Goal: Task Accomplishment & Management: Manage account settings

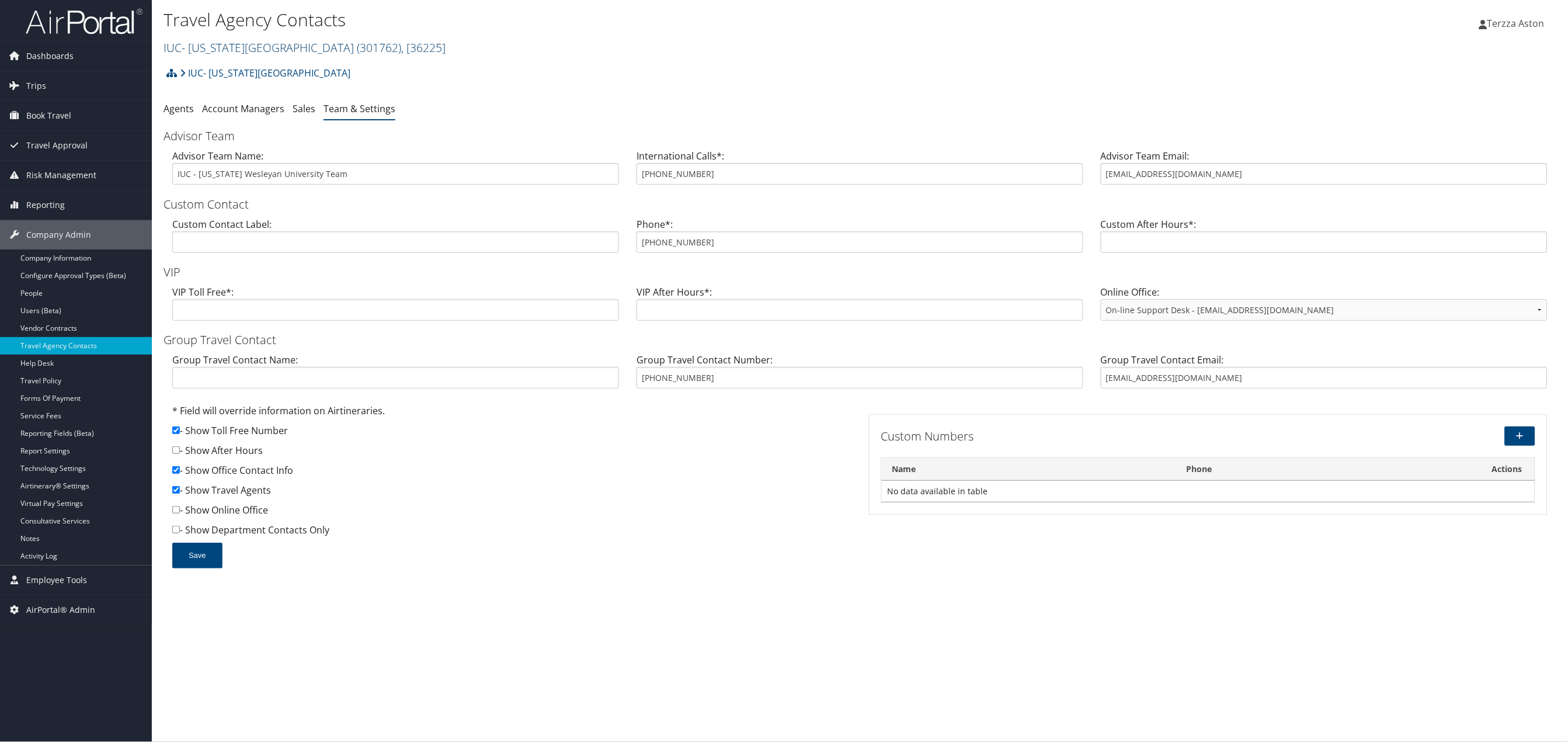
click at [205, 43] on link "IUC- Ohio Wesleyan University ( 301762 ) , [ 36225 ]" at bounding box center [304, 48] width 282 height 16
click at [207, 60] on input "search" at bounding box center [240, 69] width 154 height 21
type input "temple"
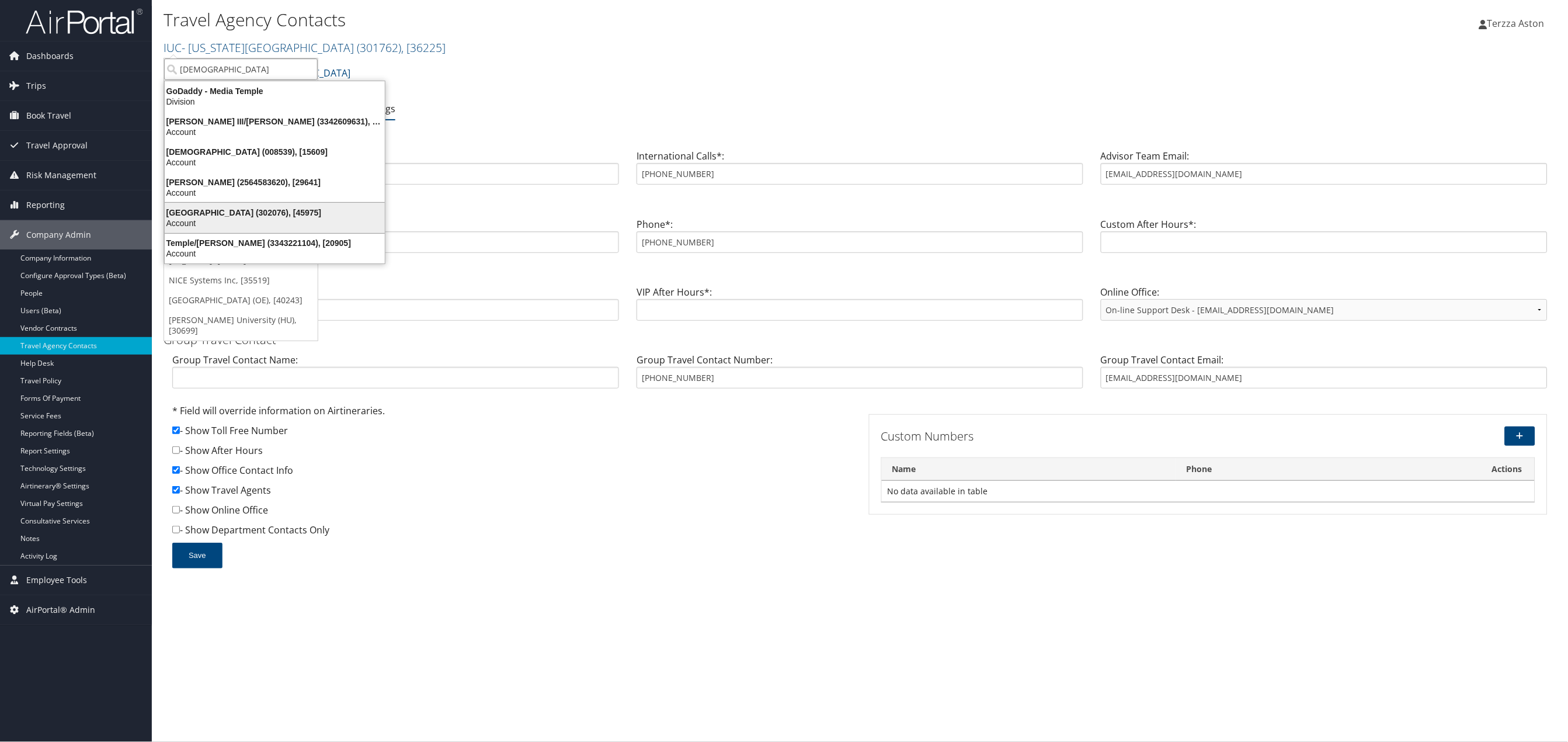
click at [225, 214] on div "Temple University (302076), [45975]" at bounding box center [275, 213] width 234 height 11
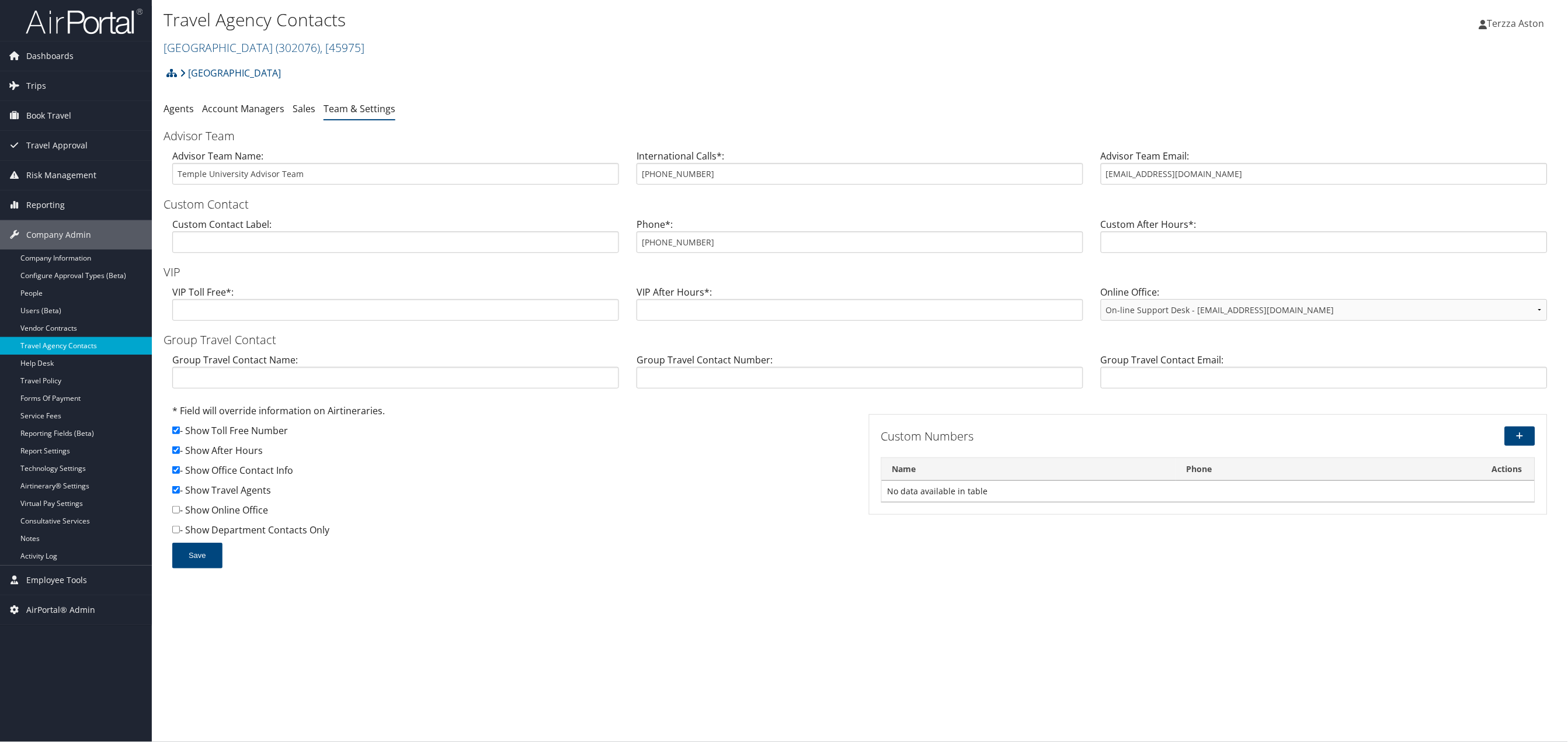
click at [91, 342] on link "Travel Agency Contacts" at bounding box center [75, 346] width 152 height 18
drag, startPoint x: 638, startPoint y: 241, endPoint x: 720, endPoint y: 241, distance: 82.0
click at [720, 241] on input "855-594-5376" at bounding box center [861, 242] width 447 height 21
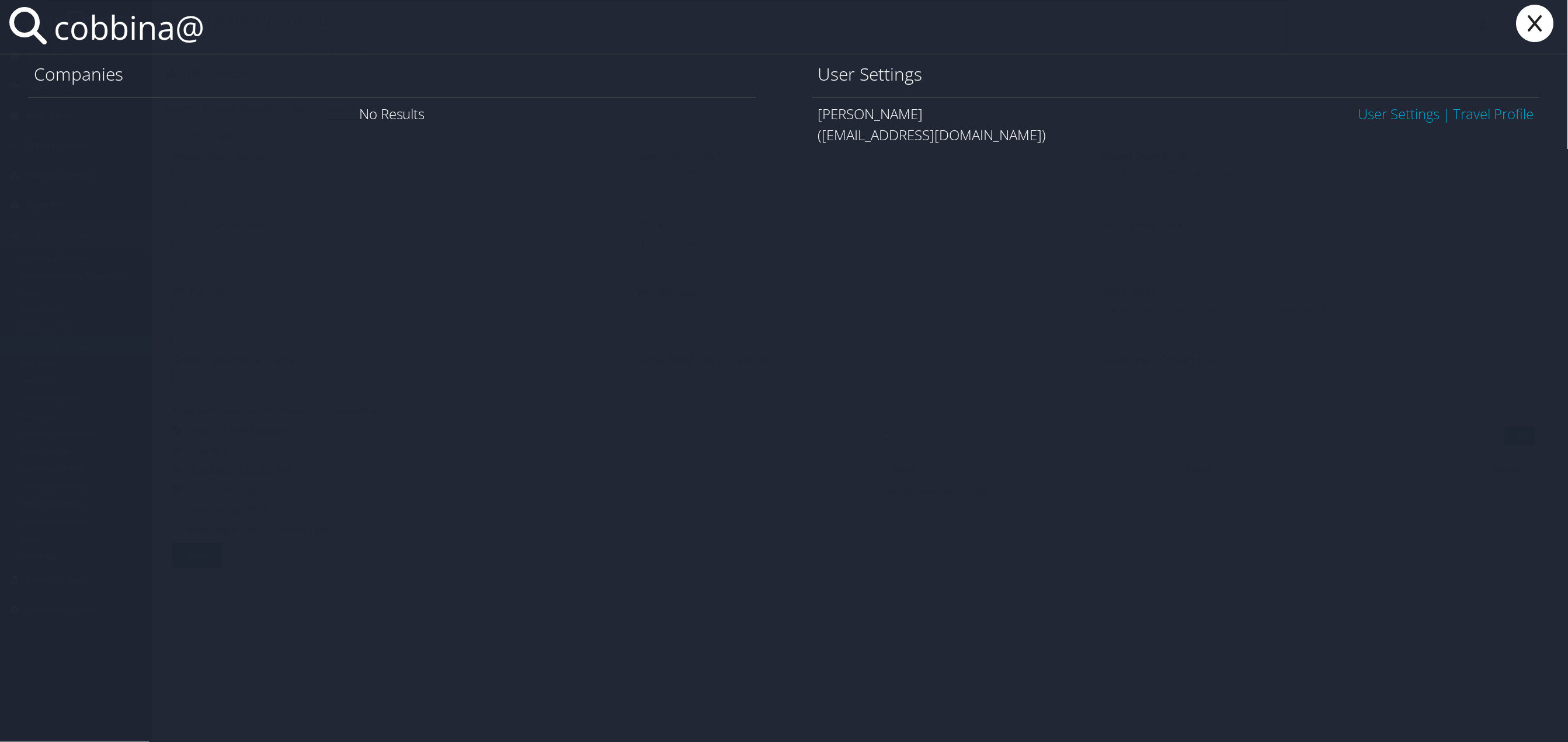
type input "cobbina@"
click at [1401, 117] on link "User Settings" at bounding box center [1399, 114] width 82 height 20
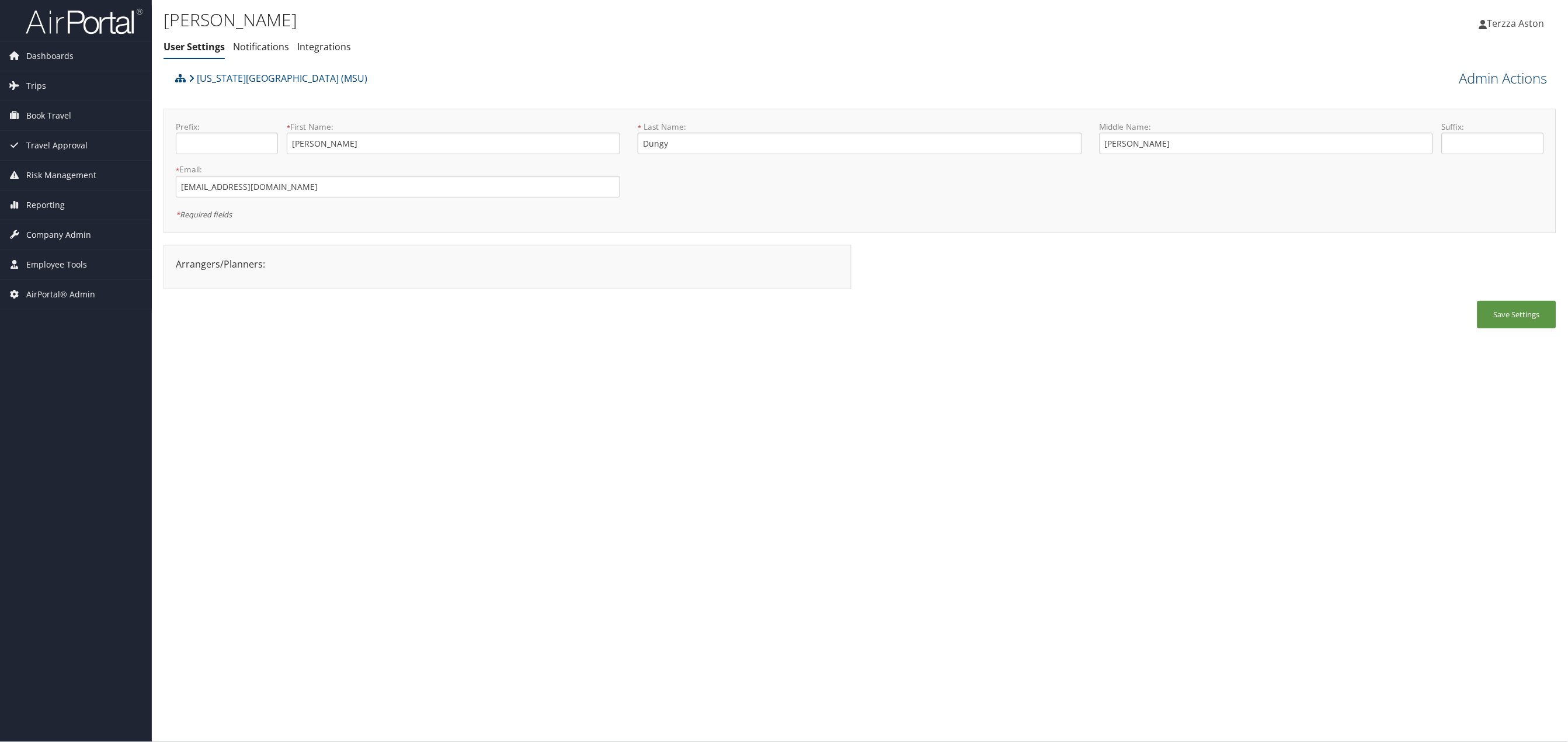
click at [1486, 73] on link "Admin Actions" at bounding box center [1503, 78] width 88 height 20
click at [1455, 137] on link "User Technology Settings" at bounding box center [1470, 139] width 154 height 20
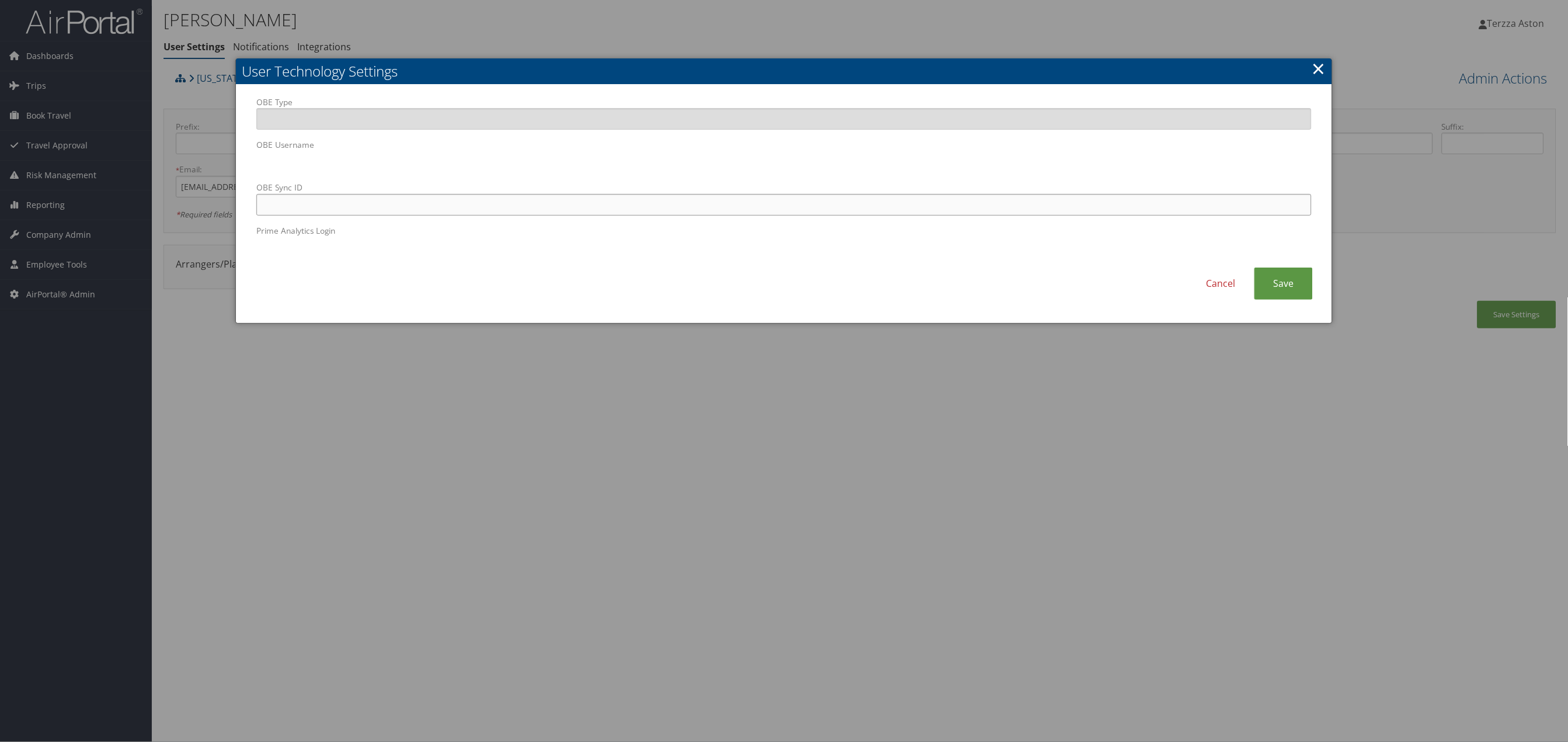
click at [446, 208] on input "OBE Sync ID" at bounding box center [784, 205] width 1056 height 21
paste input "cobbina@msu.edu"
type input "cobbina@msu.edu"
click at [1290, 287] on link "Save" at bounding box center [1284, 283] width 59 height 32
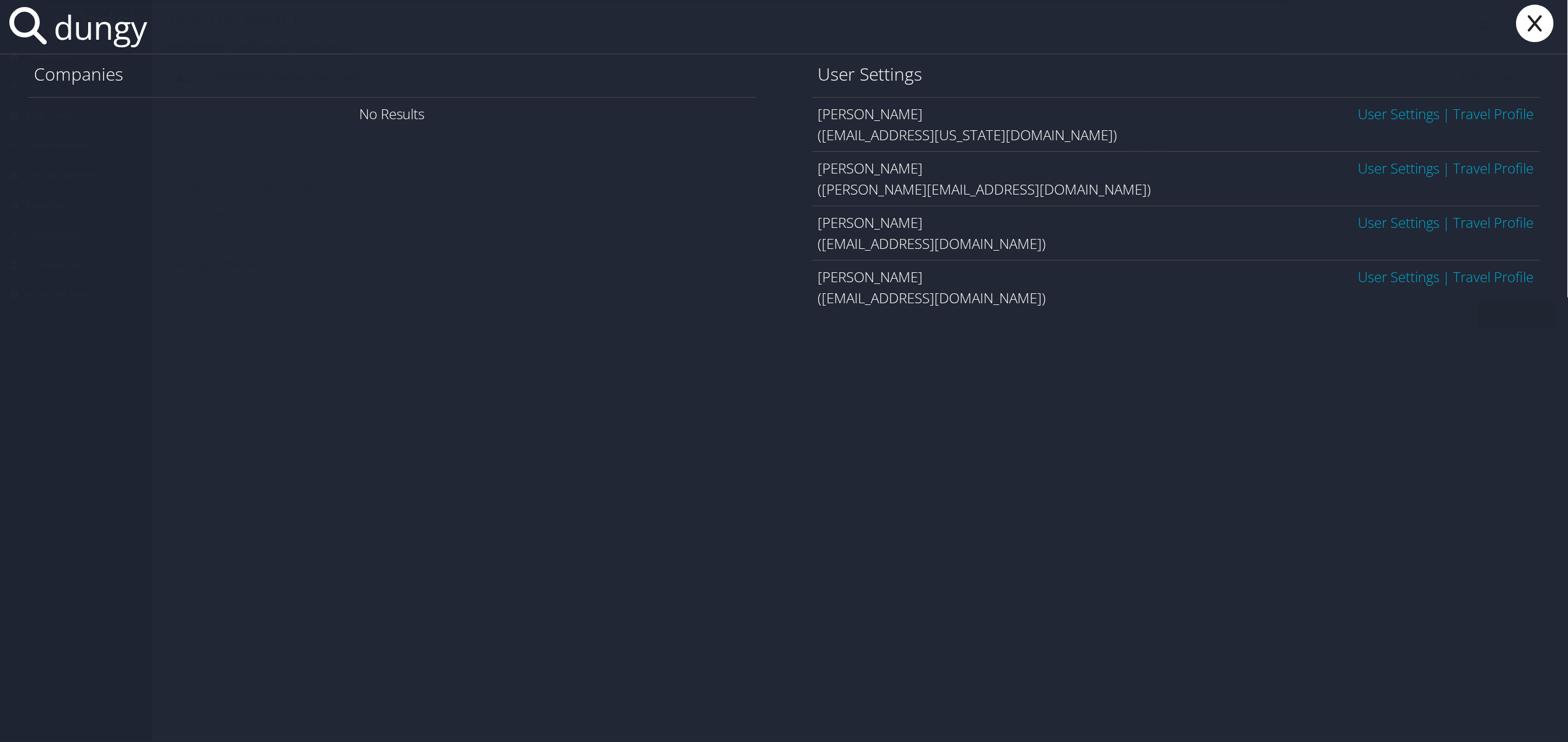
type input "dungy"
click at [1383, 212] on div "Jennifer Dungy User Settings | Travel Profile (cobbina@msu.edu)" at bounding box center [1177, 233] width 729 height 54
click at [1391, 223] on link "User Settings" at bounding box center [1399, 223] width 82 height 20
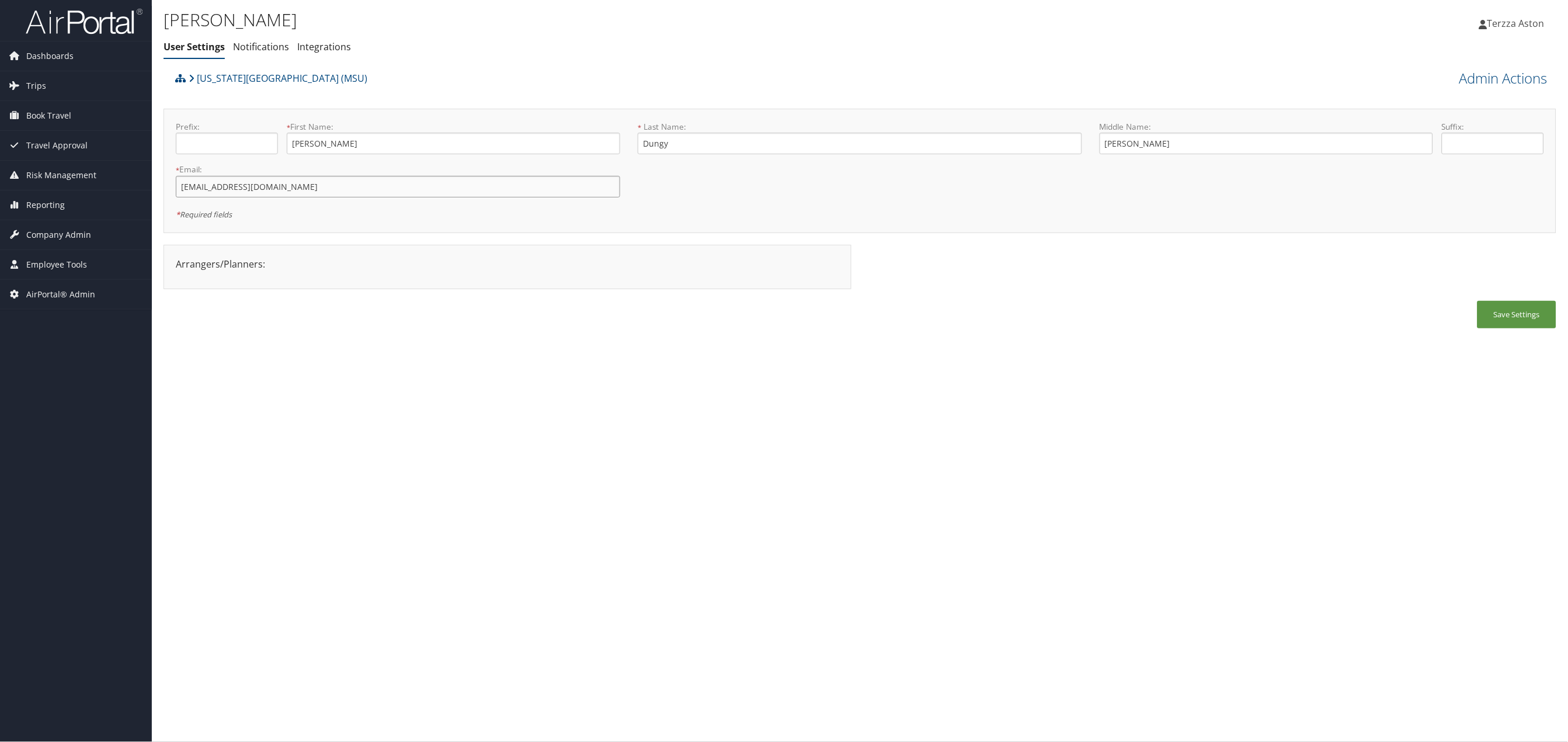
drag, startPoint x: 208, startPoint y: 186, endPoint x: 174, endPoint y: 186, distance: 34.0
click at [174, 186] on div "* Email: cobbina@msu.edu This field is required" at bounding box center [398, 185] width 462 height 43
type input "dungy@msu.edu"
click at [429, 456] on div "Jennifer Dungy User Settings Notifications Integrations User Settings Notificat…" at bounding box center [860, 371] width 1416 height 742
click at [1535, 304] on button "Save Settings" at bounding box center [1517, 314] width 79 height 28
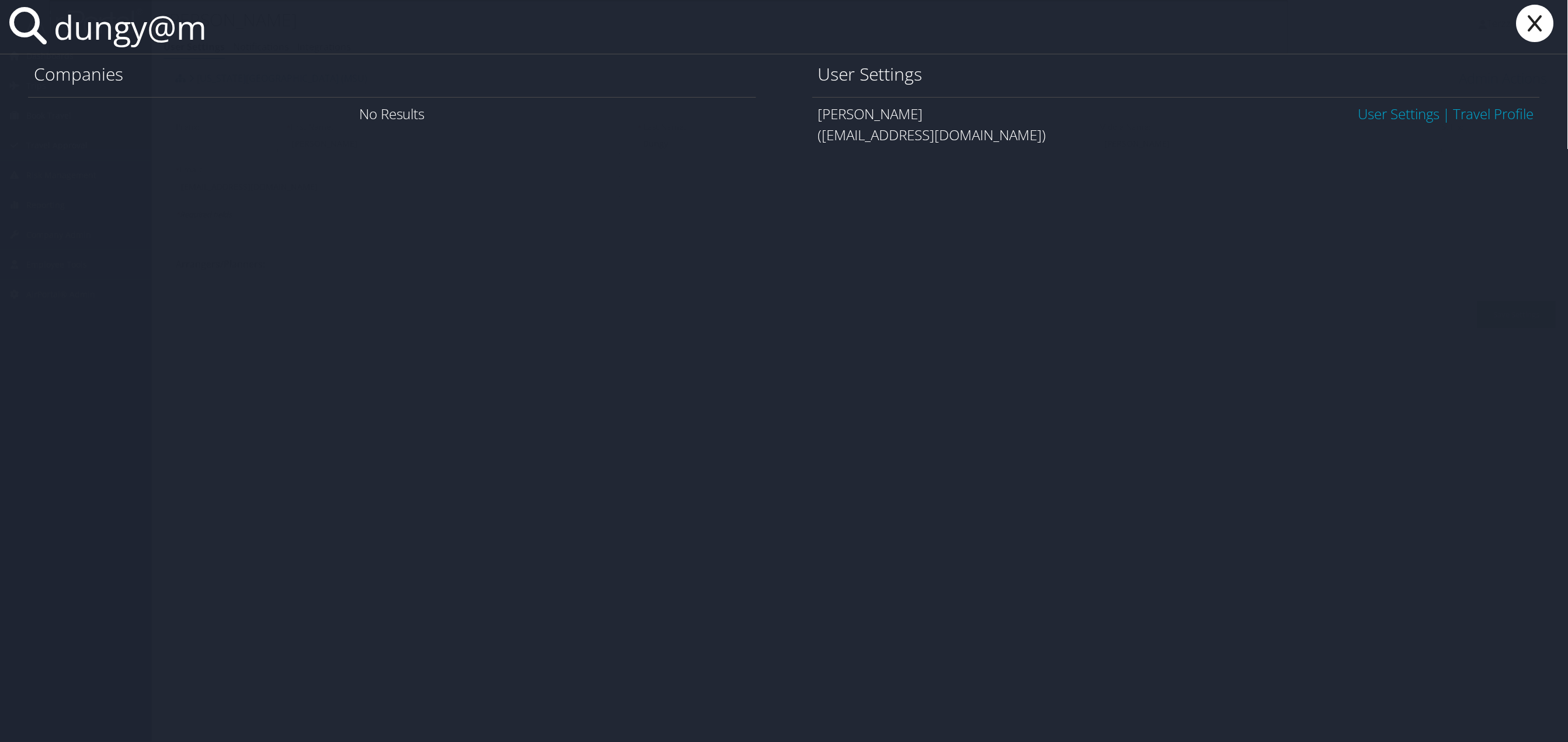
type input "dungy@m"
click at [1403, 110] on link "User Settings" at bounding box center [1399, 114] width 82 height 20
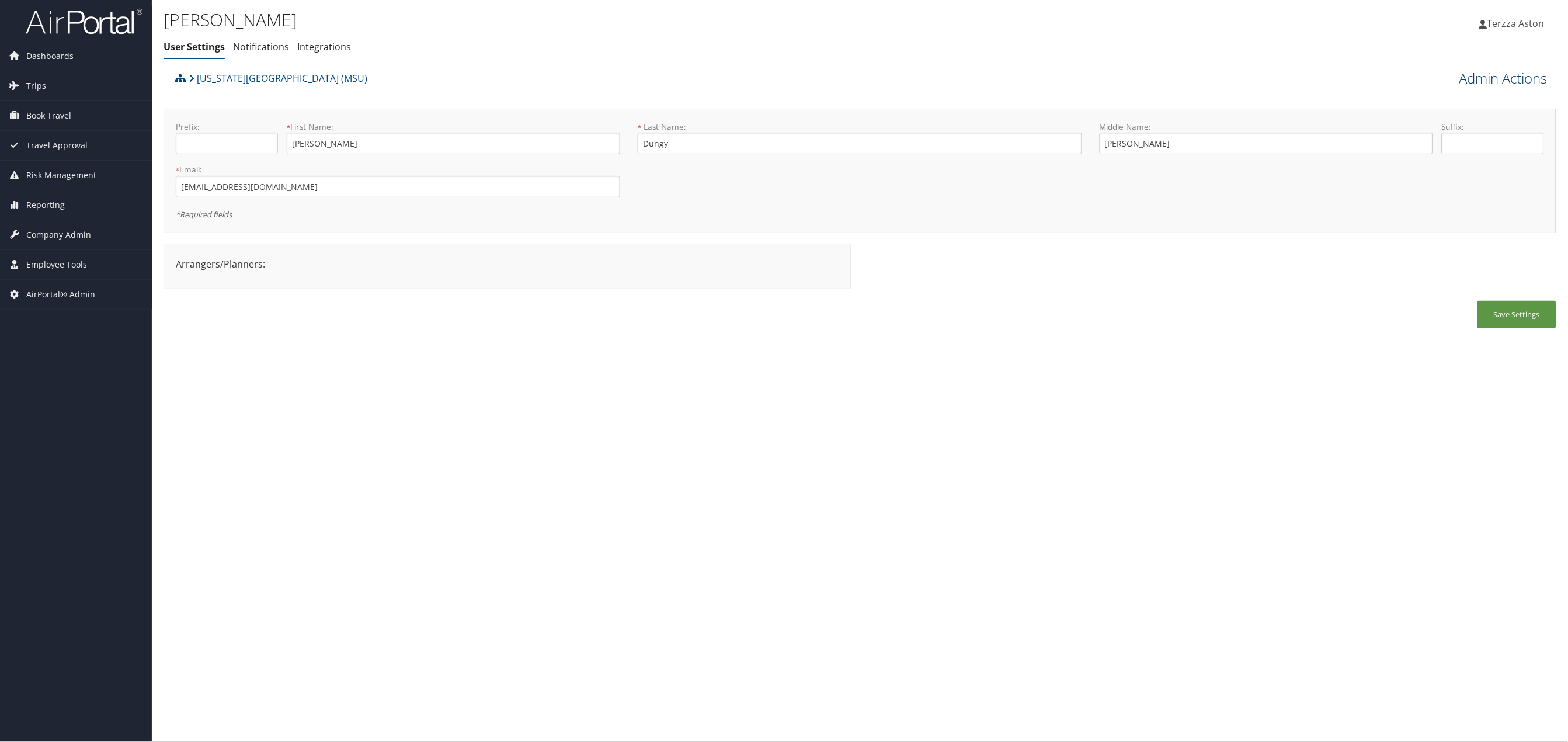
click at [1520, 77] on link "Admin Actions" at bounding box center [1503, 78] width 88 height 20
click at [1459, 126] on link "Reset User's Password" at bounding box center [1470, 120] width 154 height 20
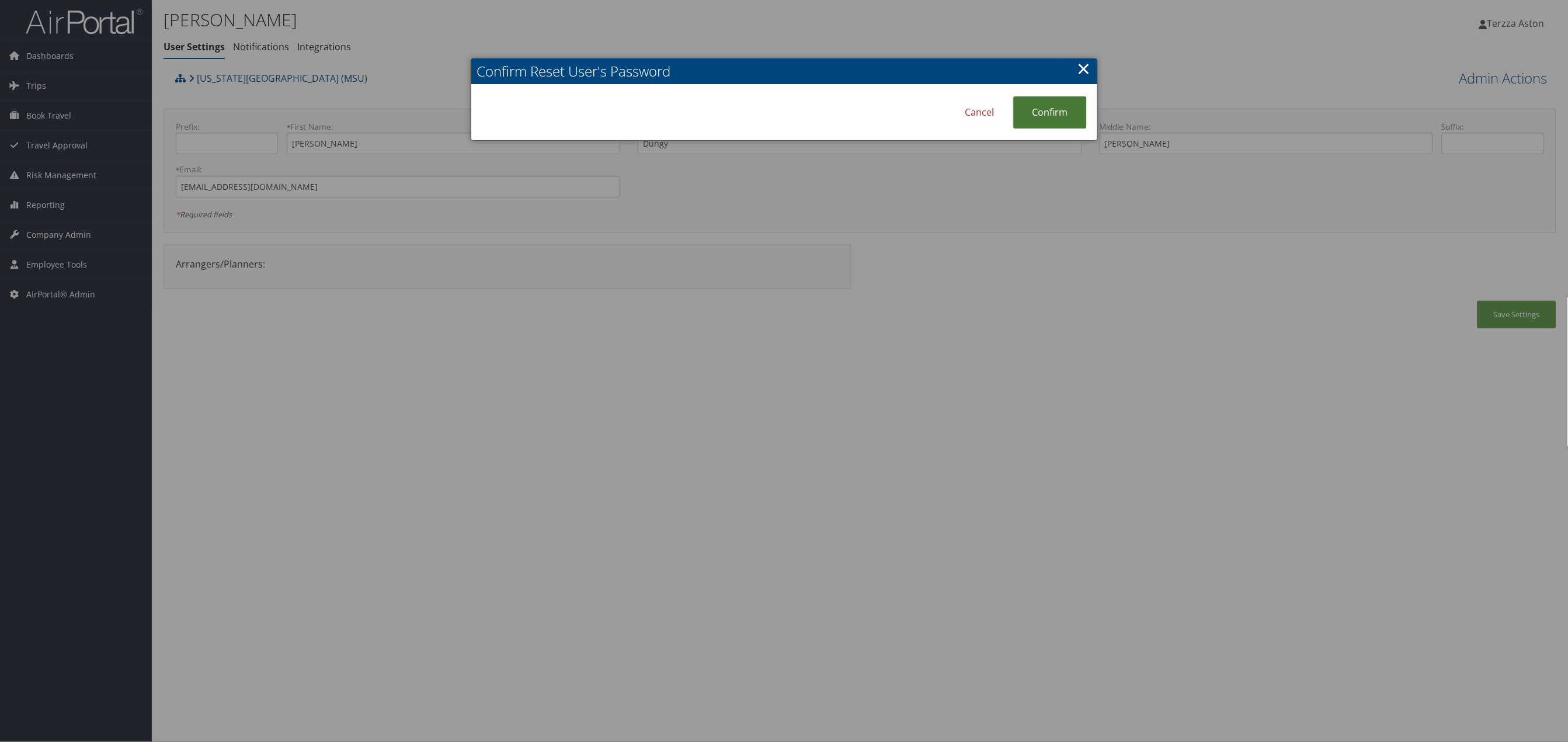
click at [1056, 122] on link "Confirm" at bounding box center [1050, 113] width 74 height 32
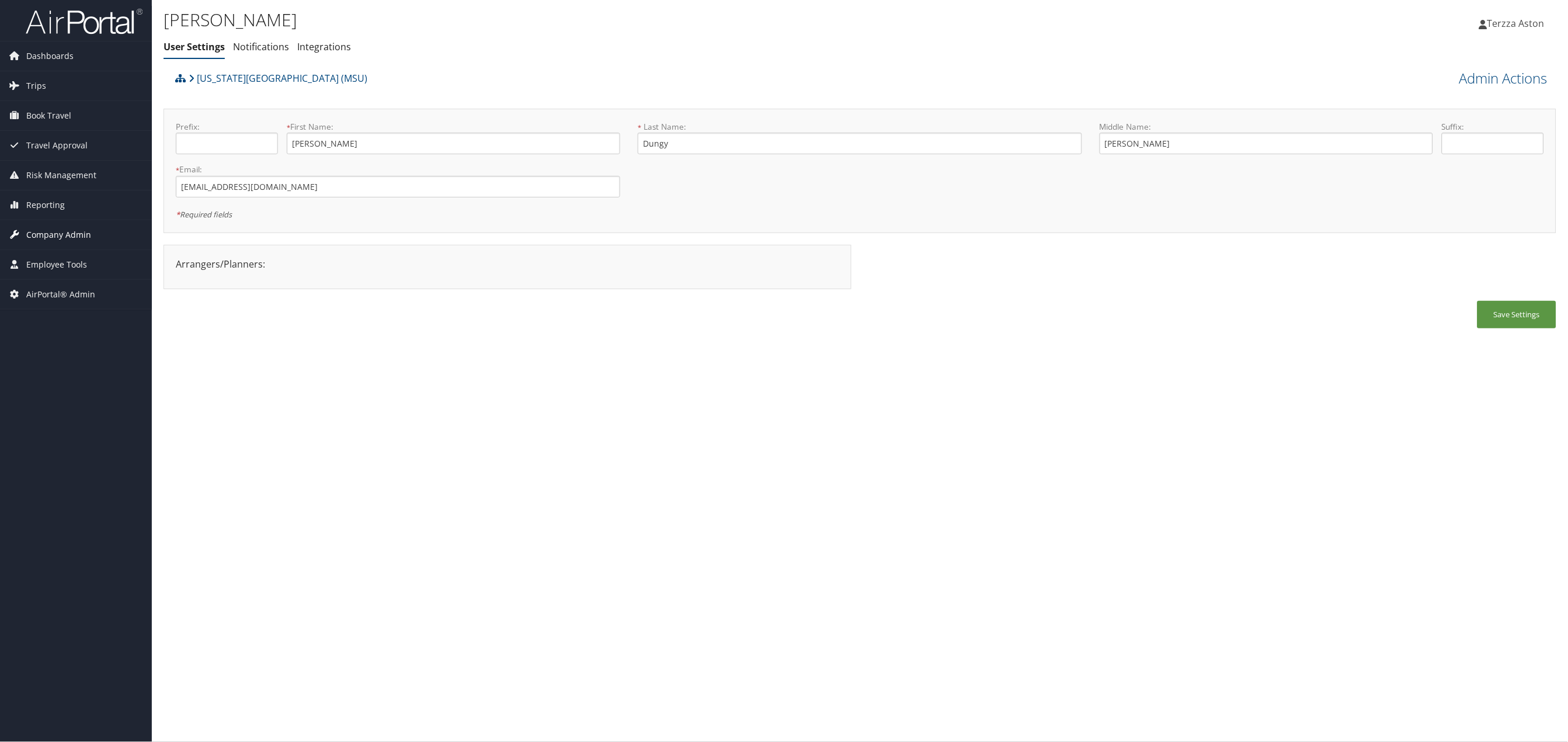
click at [43, 232] on span "Company Admin" at bounding box center [59, 234] width 65 height 29
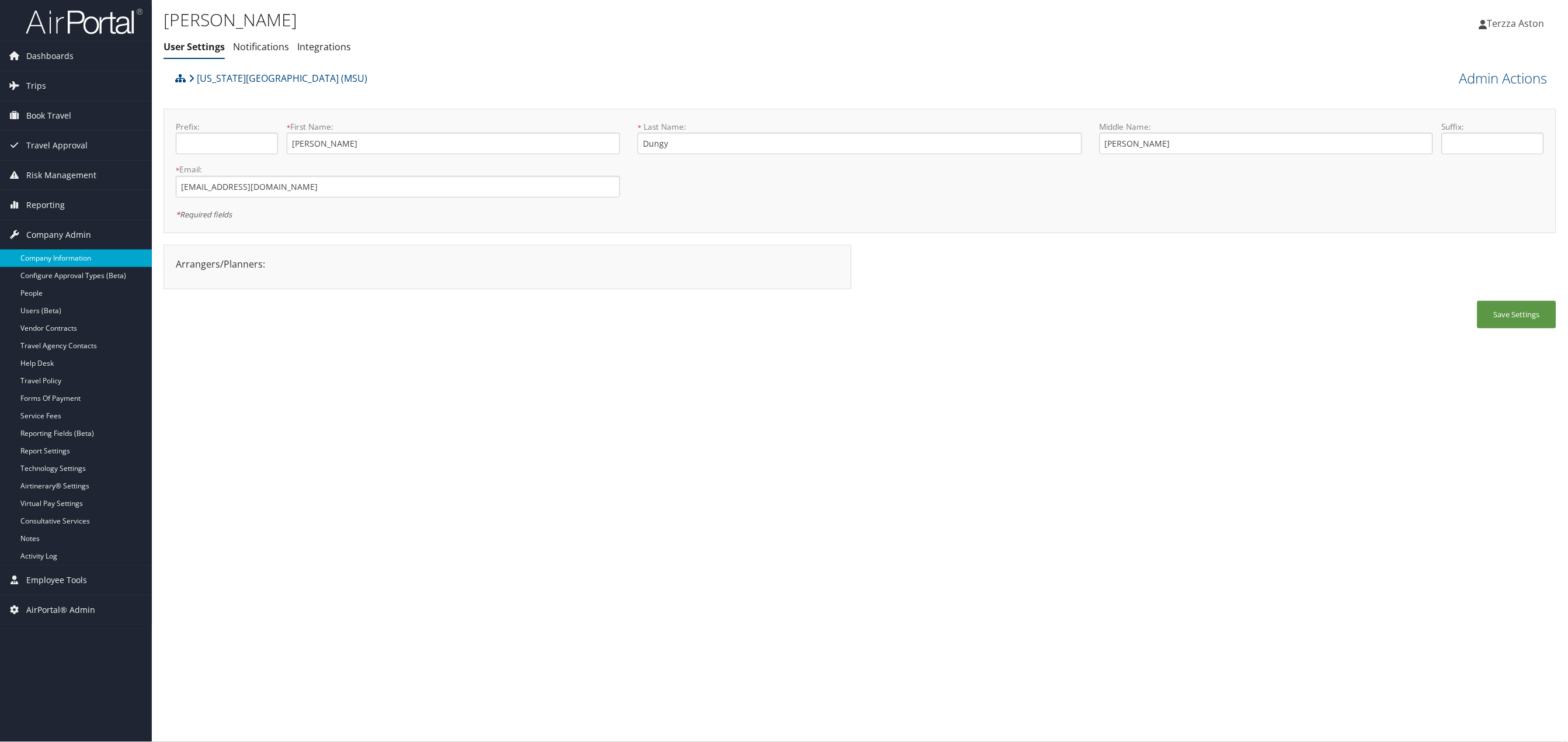
click at [42, 255] on link "Company Information" at bounding box center [75, 258] width 152 height 18
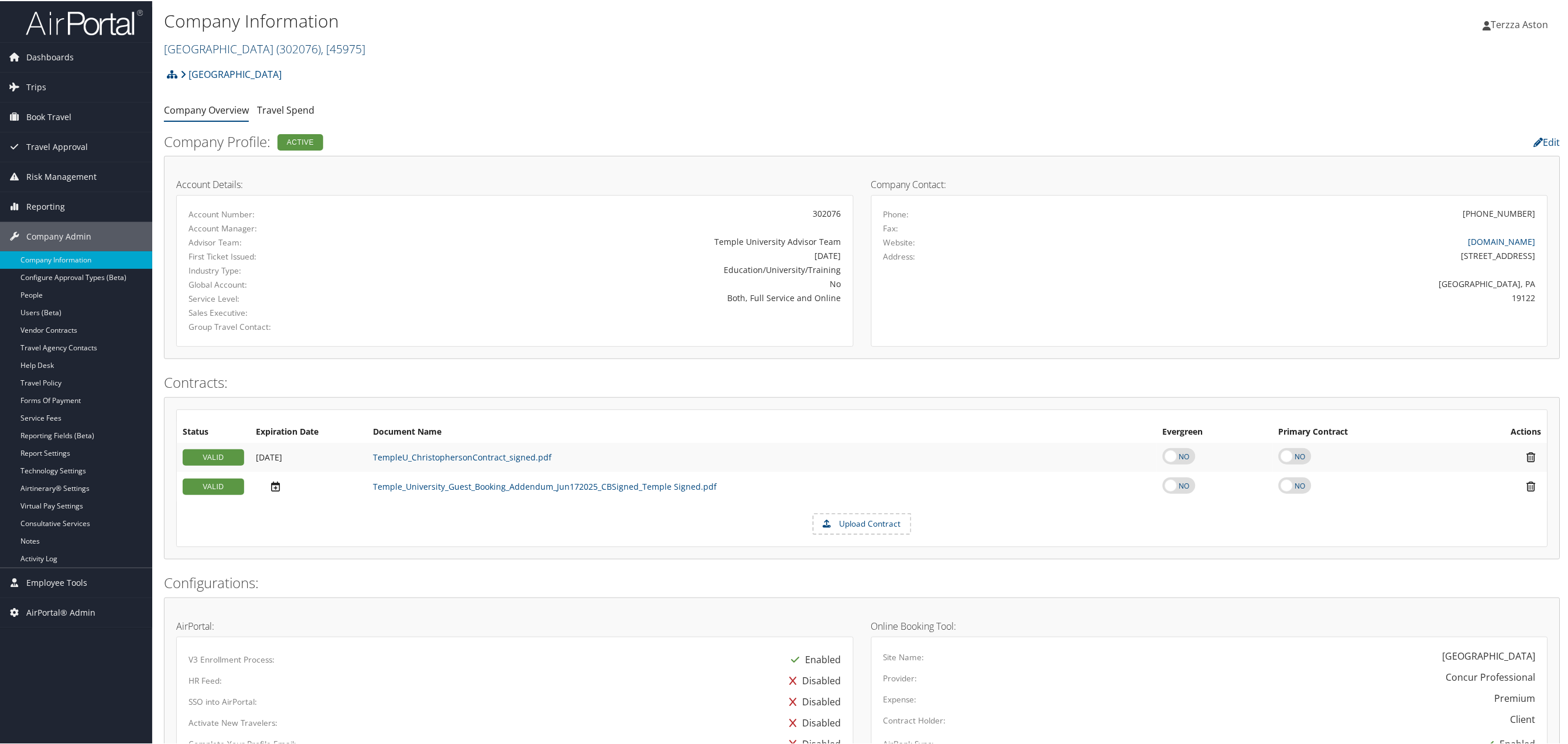
click at [213, 48] on link "Temple University ( 302076 ) , [ 45975 ]" at bounding box center [264, 48] width 201 height 16
click at [210, 62] on input "search" at bounding box center [241, 69] width 154 height 21
type input "nuskin"
click at [193, 71] on input "nuskin" at bounding box center [241, 69] width 154 height 21
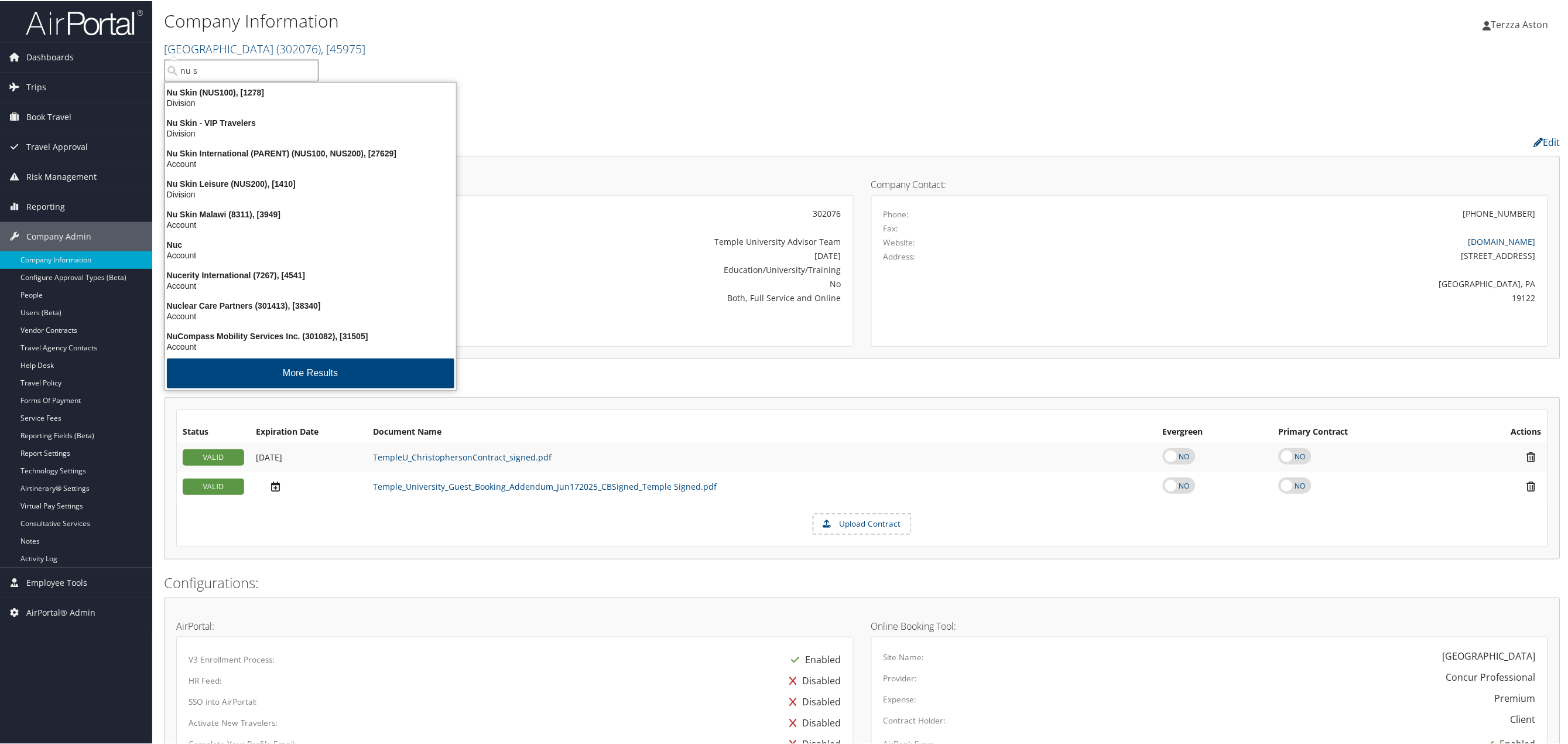
type input "nu sk"
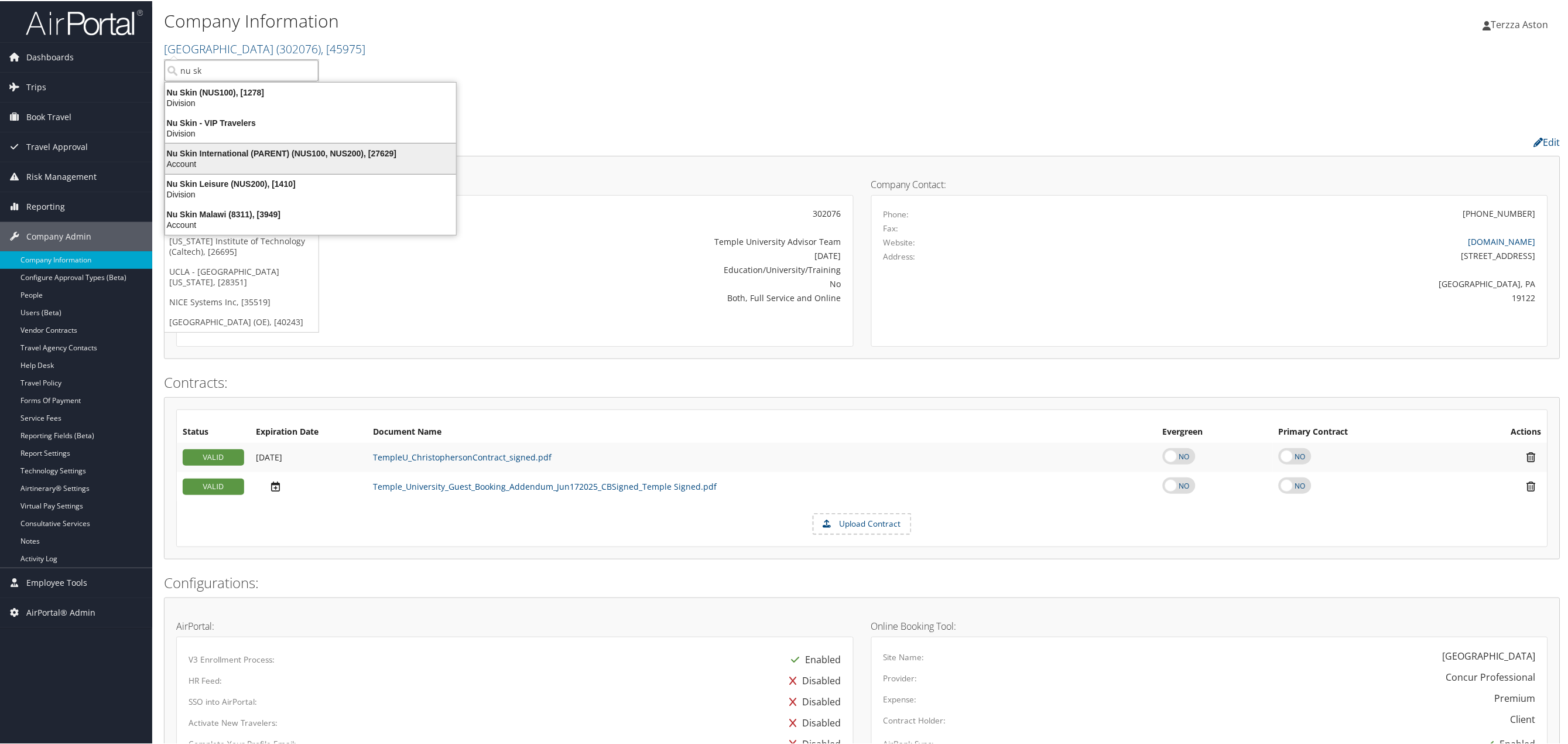
click at [210, 147] on div "Nu Skin International (PARENT) (NUS100, NUS200), [27629]" at bounding box center [310, 152] width 305 height 11
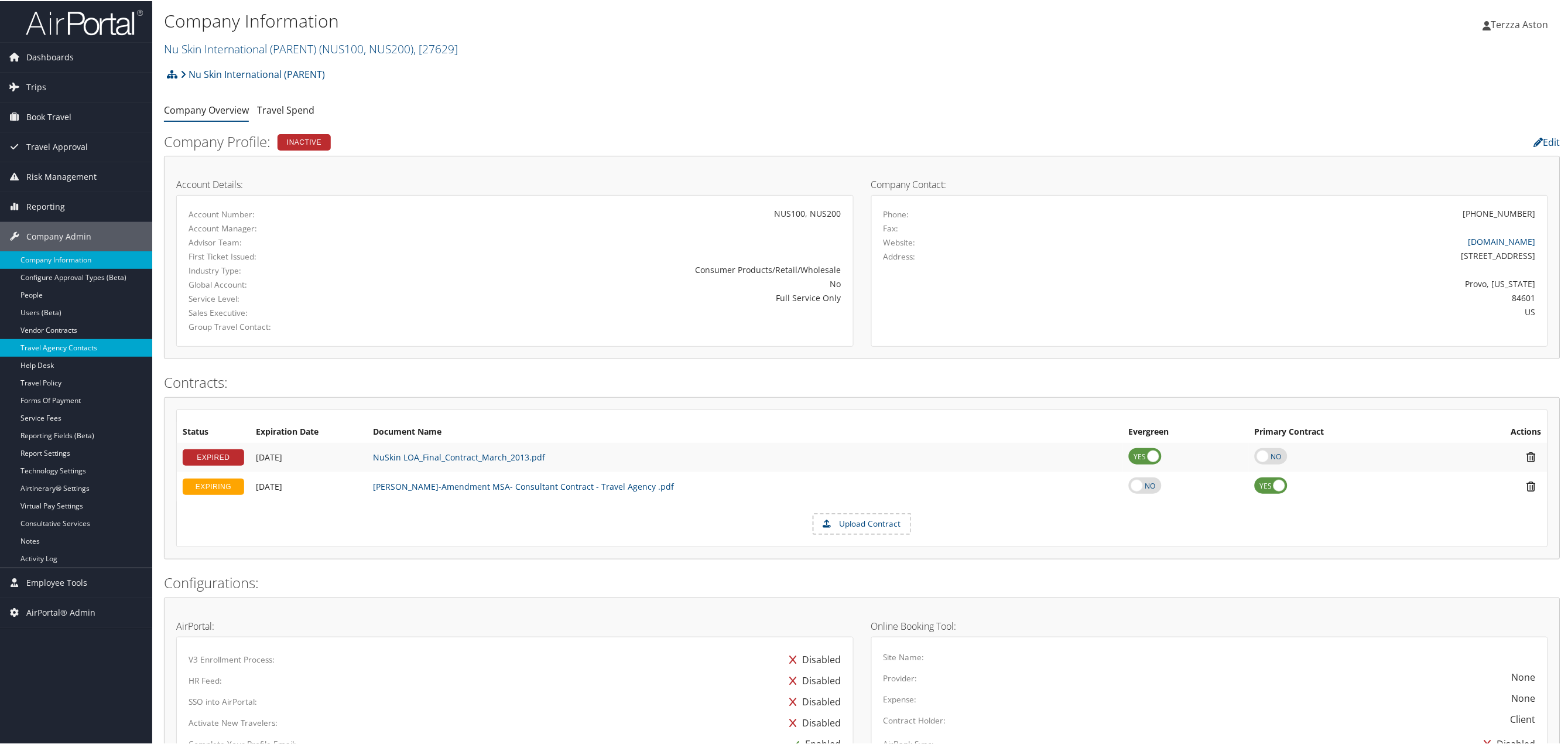
click at [60, 347] on link "Travel Agency Contacts" at bounding box center [76, 347] width 152 height 18
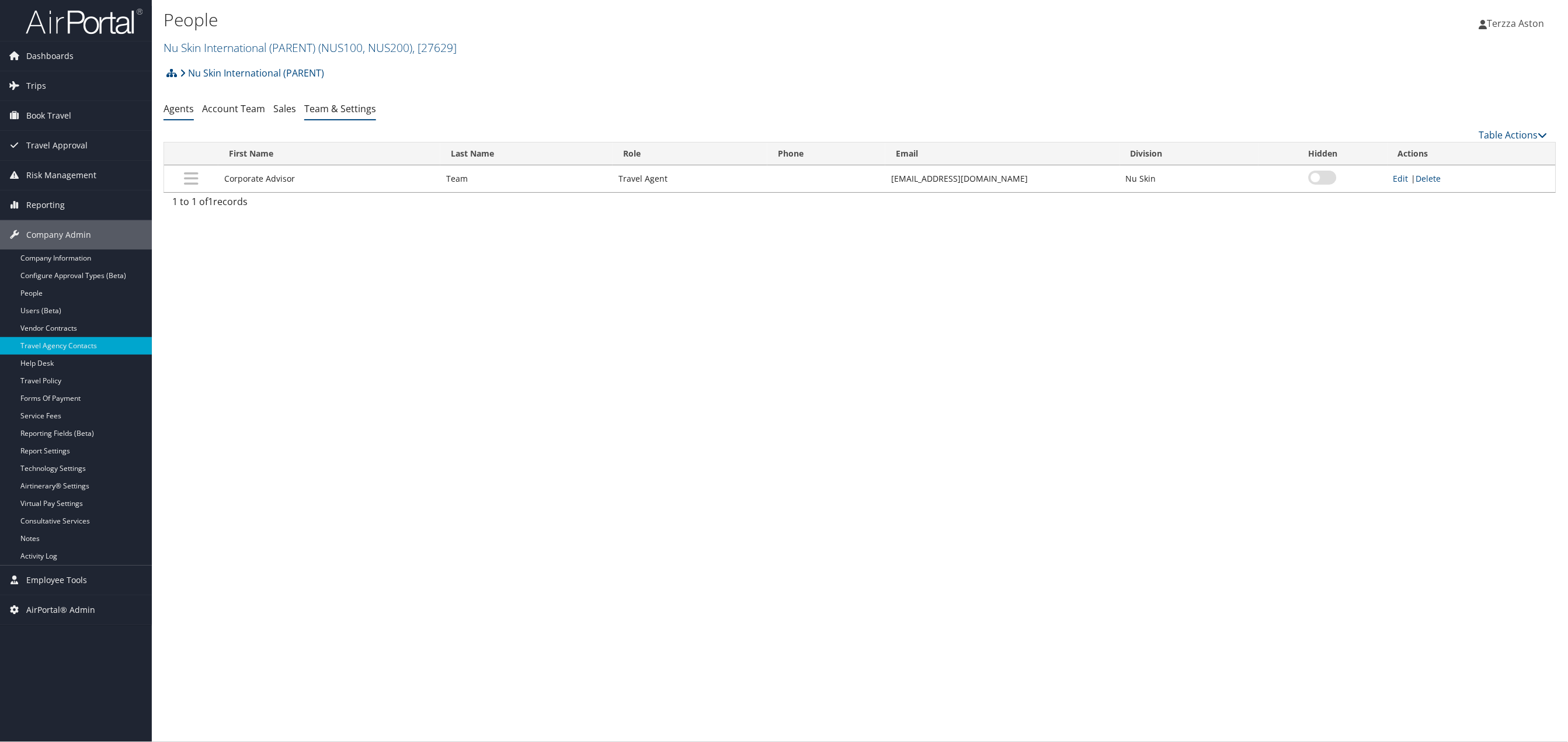
click at [343, 114] on link "Team & Settings" at bounding box center [340, 108] width 72 height 12
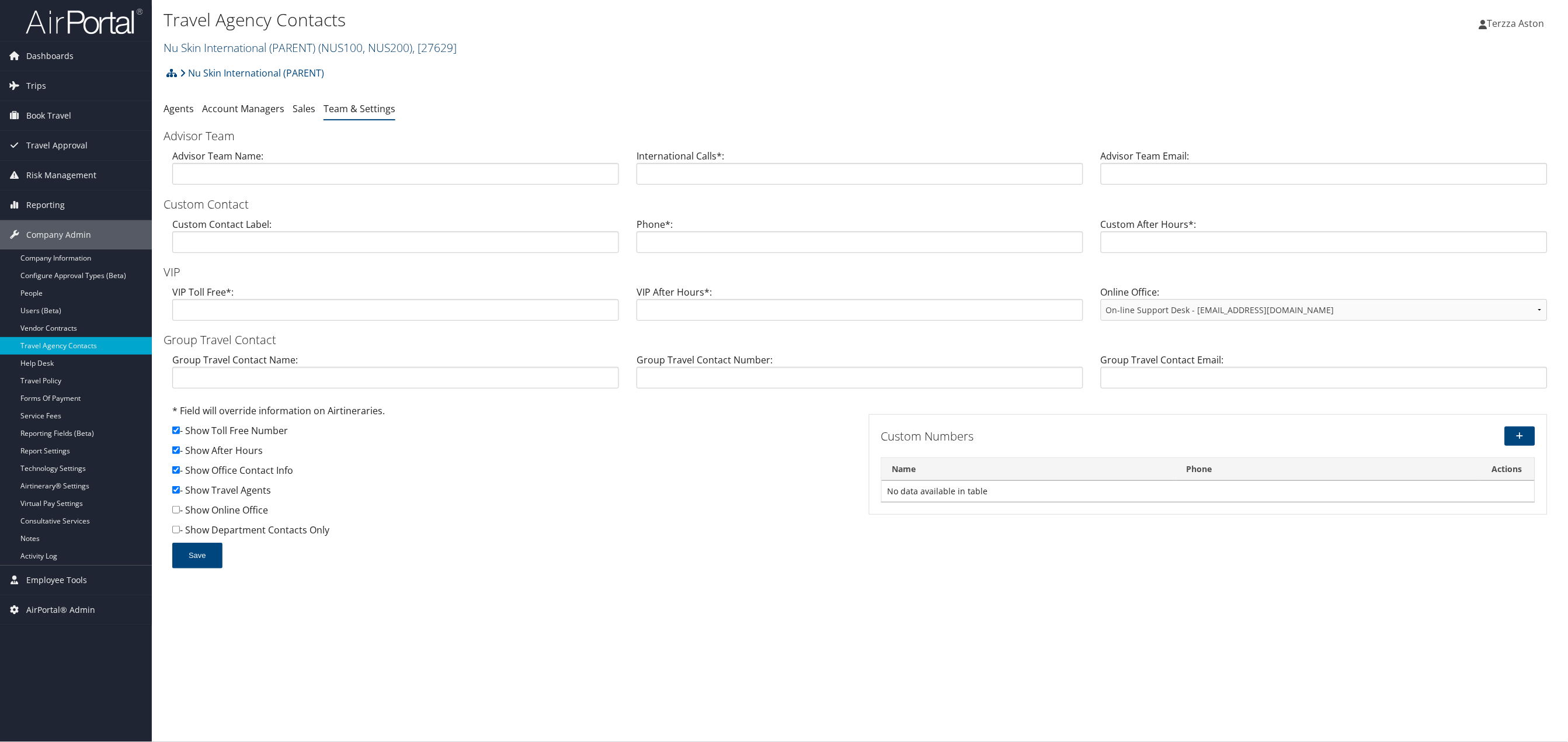
click at [196, 42] on link "Nu Skin International (PARENT) ( NUS100, NUS200 ) , [ 27629 ]" at bounding box center [310, 48] width 293 height 16
click at [202, 69] on input "search" at bounding box center [240, 69] width 154 height 21
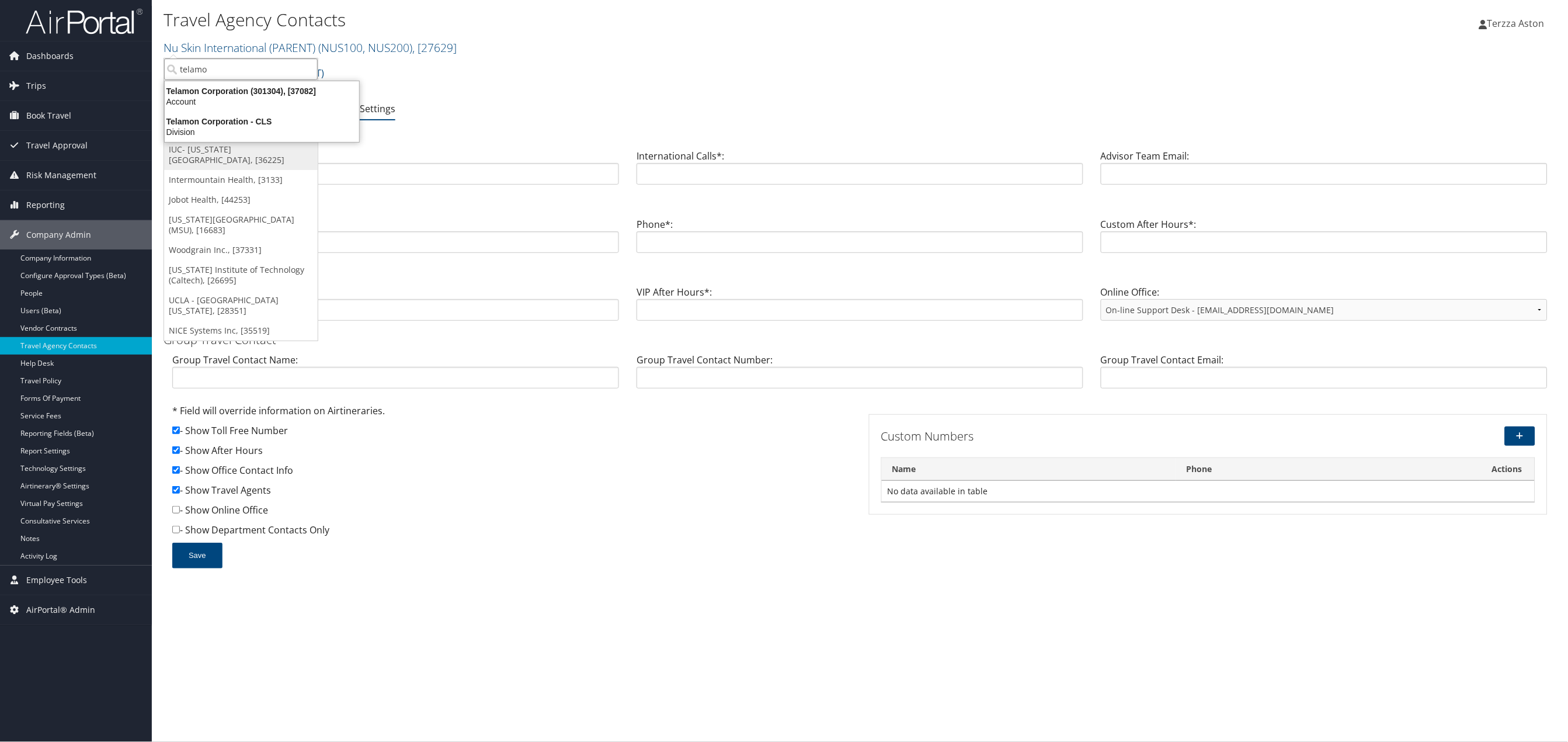
type input "telamon"
click at [202, 93] on div "Telamon Corporation (301304), [37082]" at bounding box center [262, 91] width 209 height 11
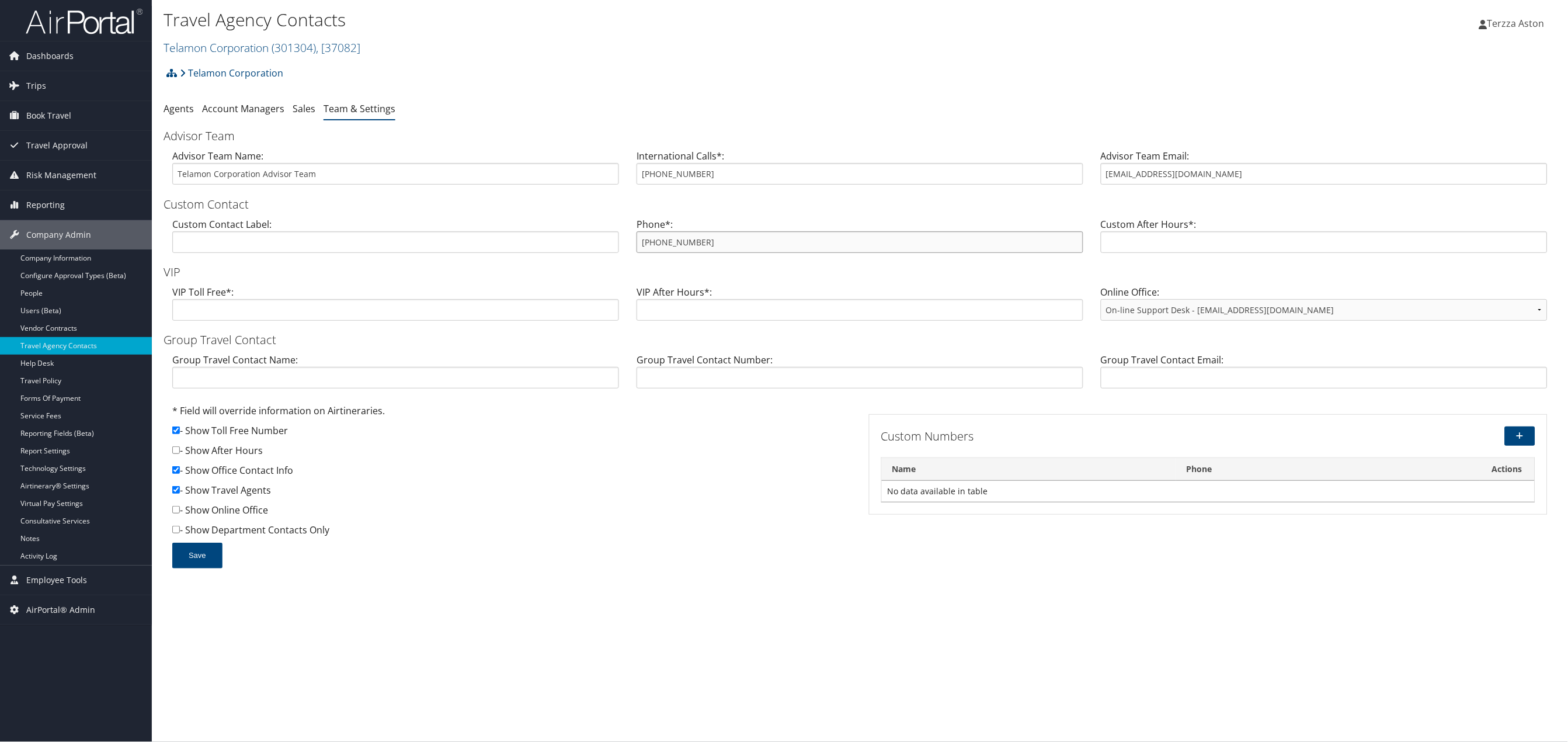
drag, startPoint x: 642, startPoint y: 244, endPoint x: 706, endPoint y: 241, distance: 64.1
click at [706, 241] on input "800-435-8366" at bounding box center [861, 242] width 447 height 21
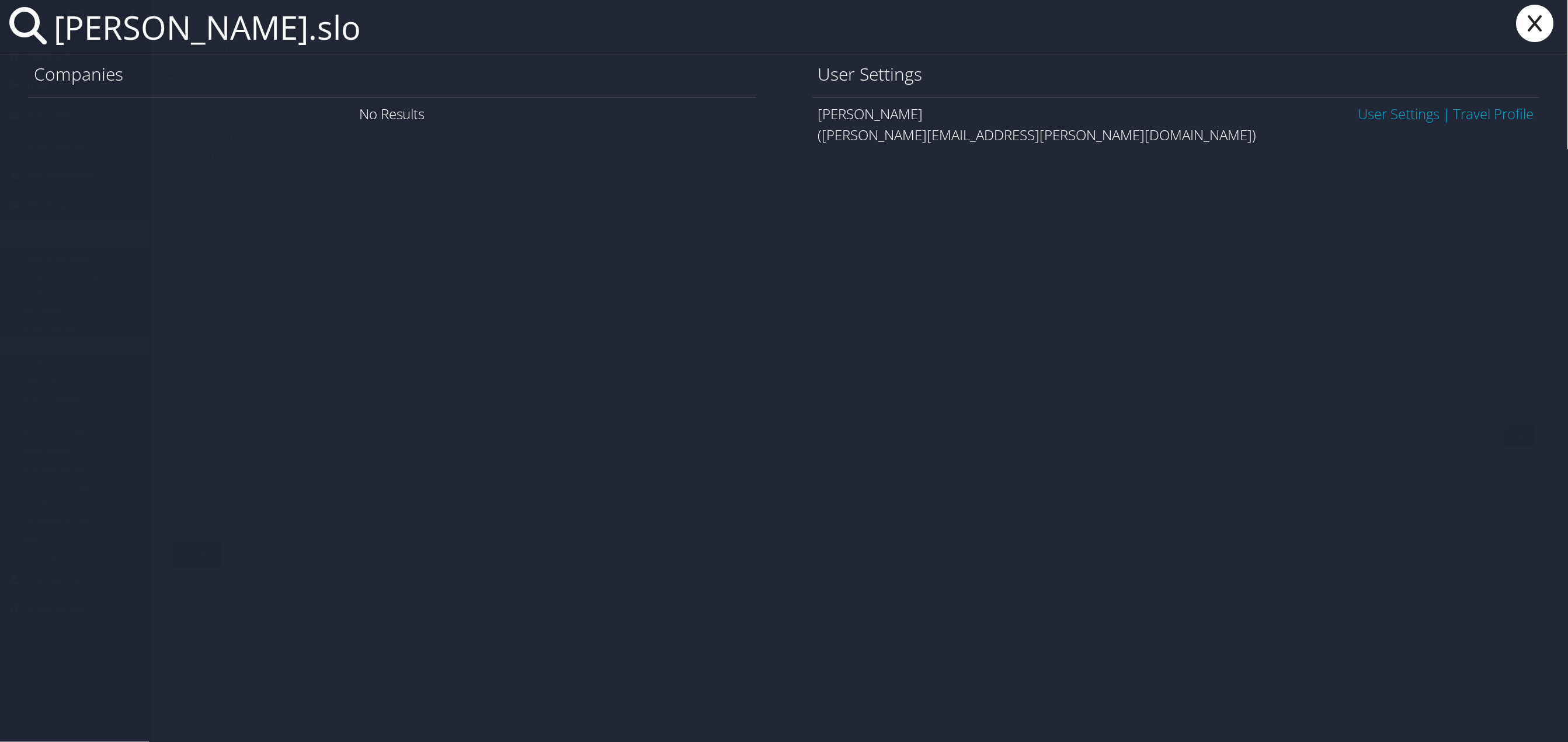
type input "dustin.slo"
click at [1372, 112] on link "User Settings" at bounding box center [1399, 114] width 82 height 20
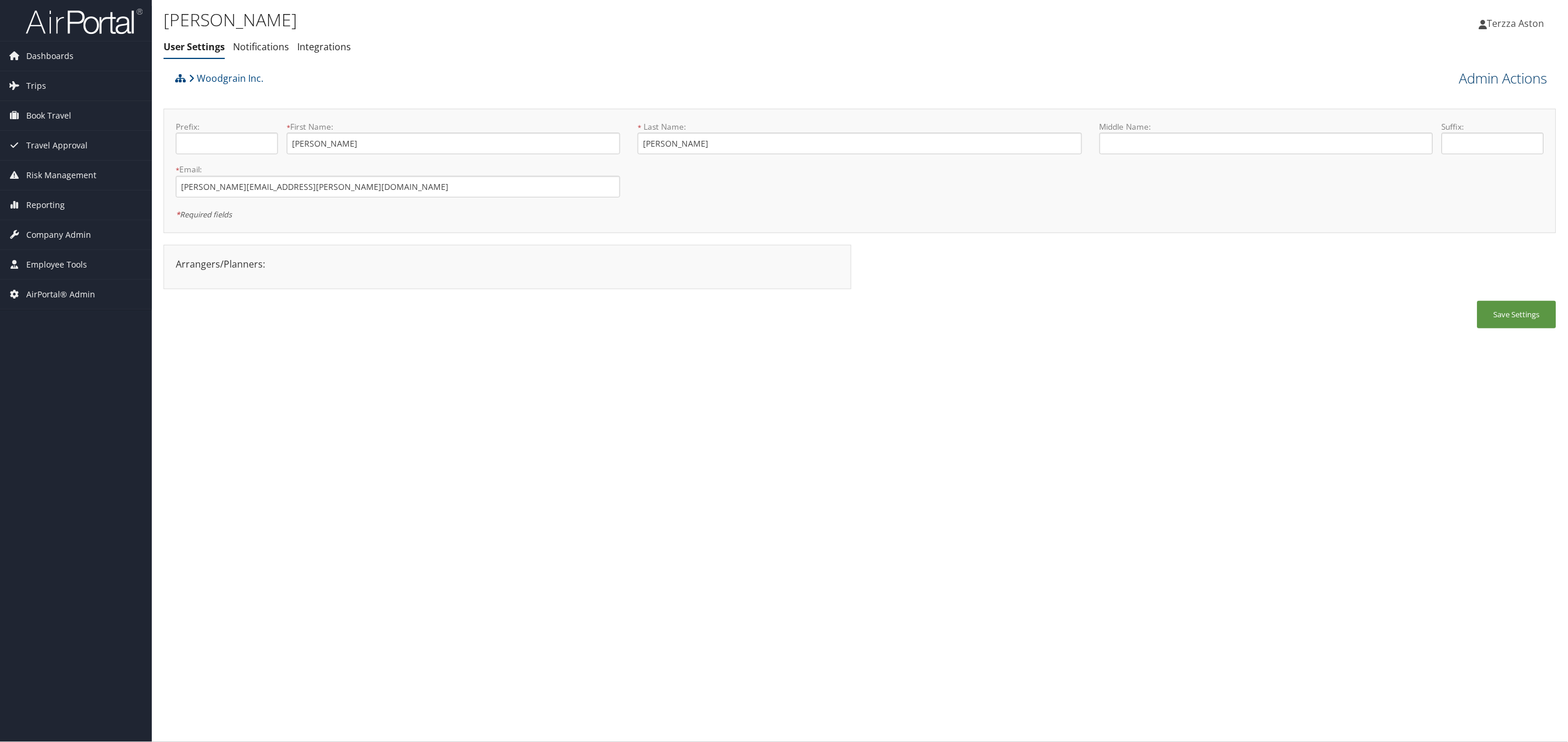
click at [1515, 74] on link "Admin Actions" at bounding box center [1503, 78] width 88 height 20
click at [1436, 136] on link "User Technology Settings" at bounding box center [1470, 139] width 154 height 20
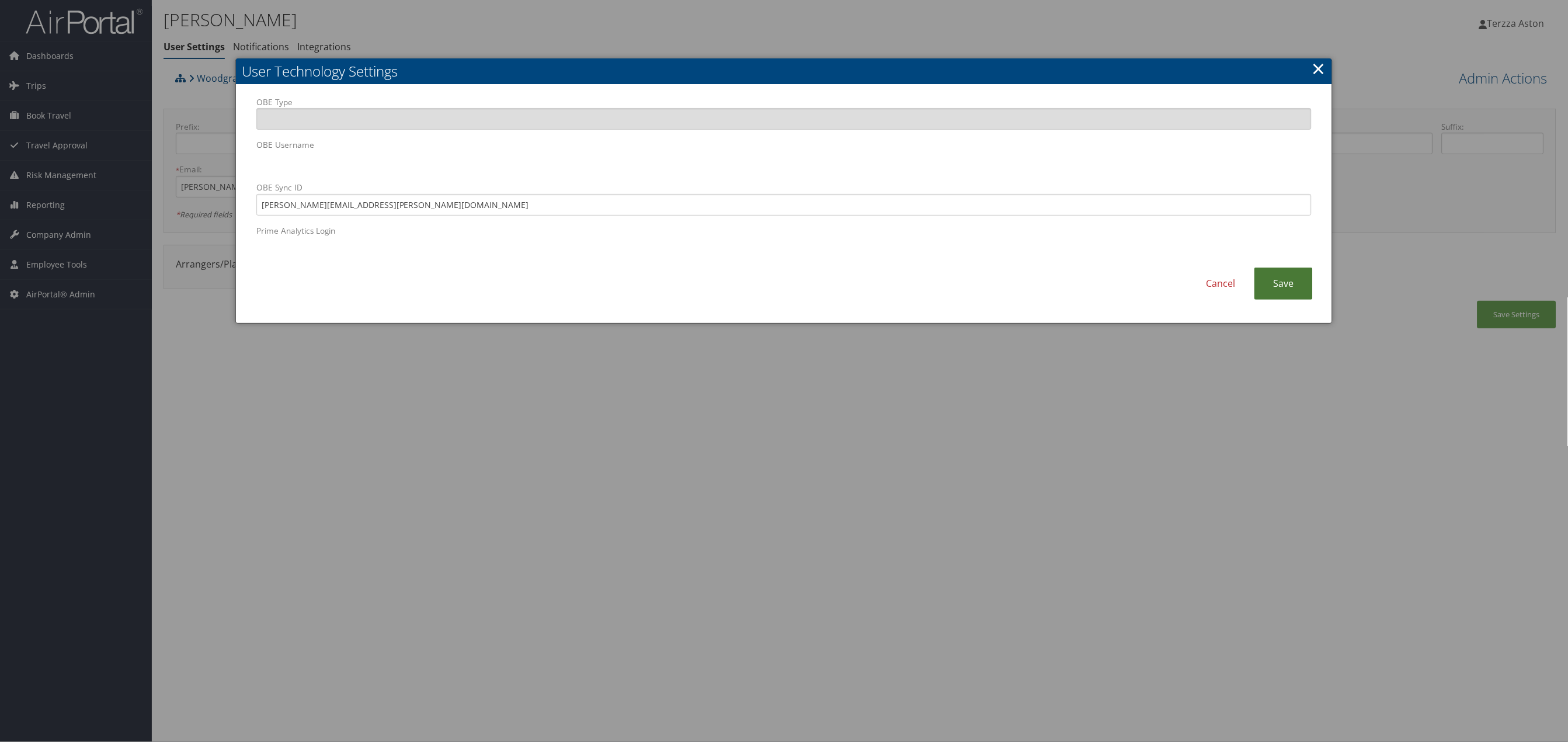
click at [1287, 298] on link "Save" at bounding box center [1284, 283] width 59 height 32
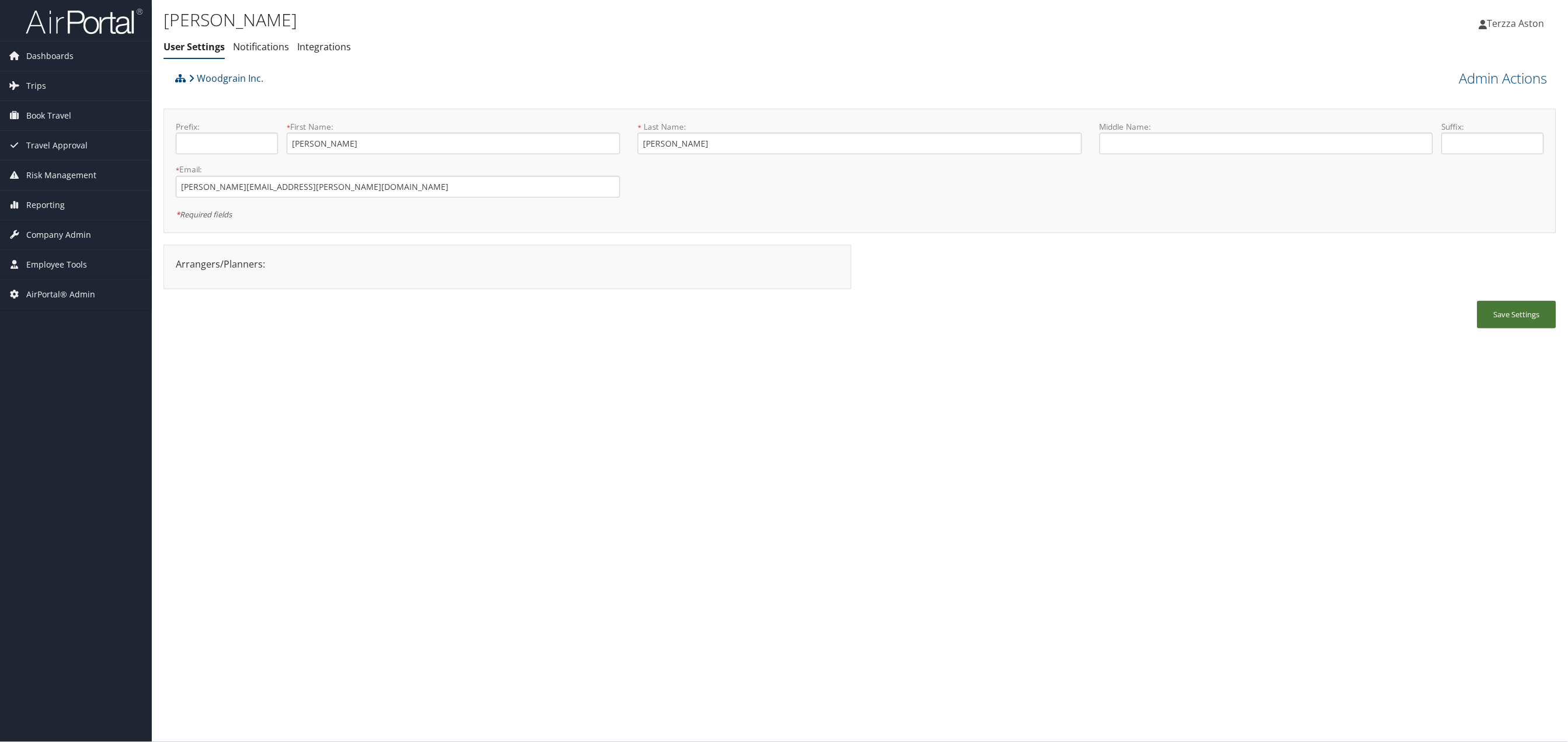
click at [1535, 322] on button "Save Settings" at bounding box center [1517, 314] width 79 height 28
click at [41, 228] on span "Company Admin" at bounding box center [59, 234] width 65 height 29
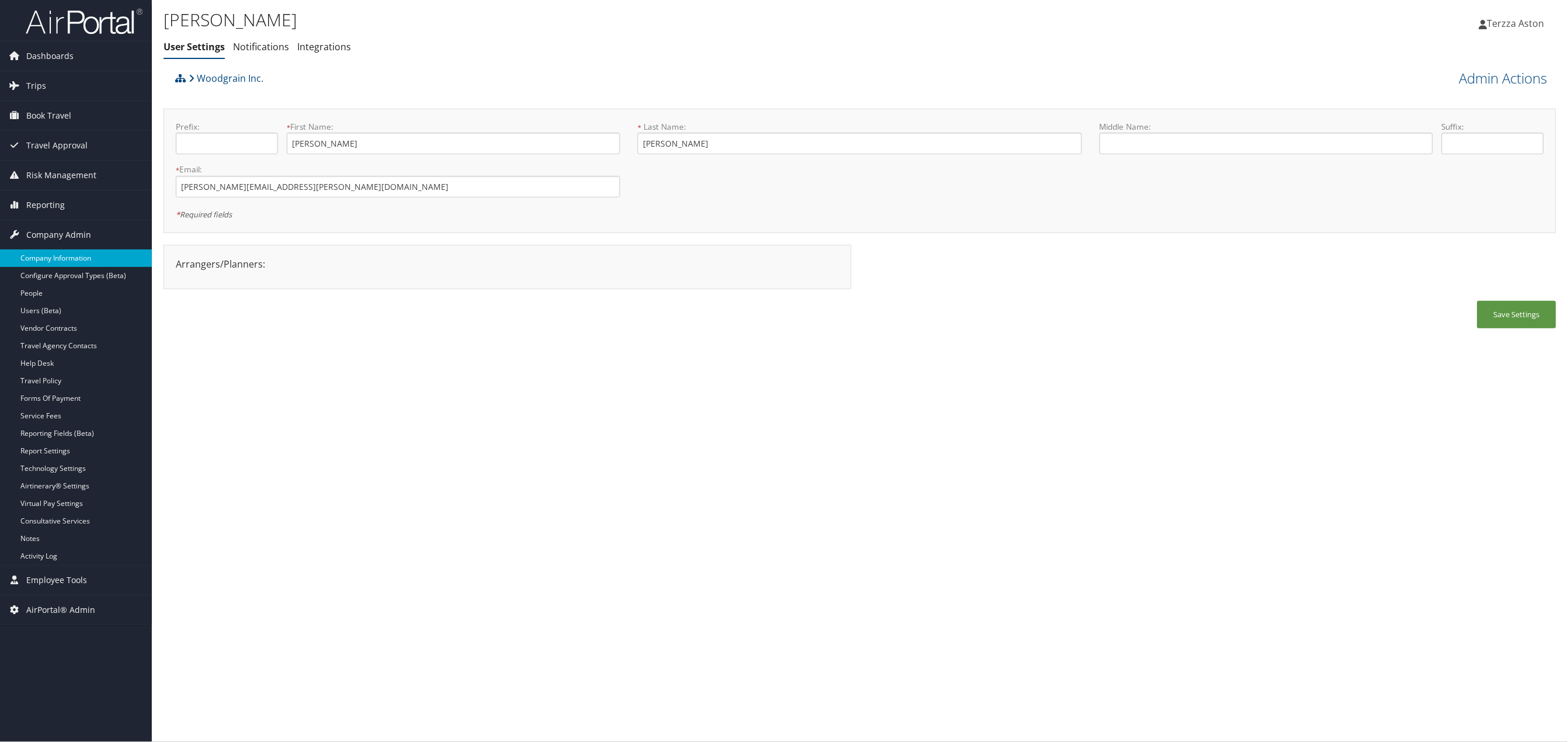
click at [53, 258] on link "Company Information" at bounding box center [75, 258] width 152 height 18
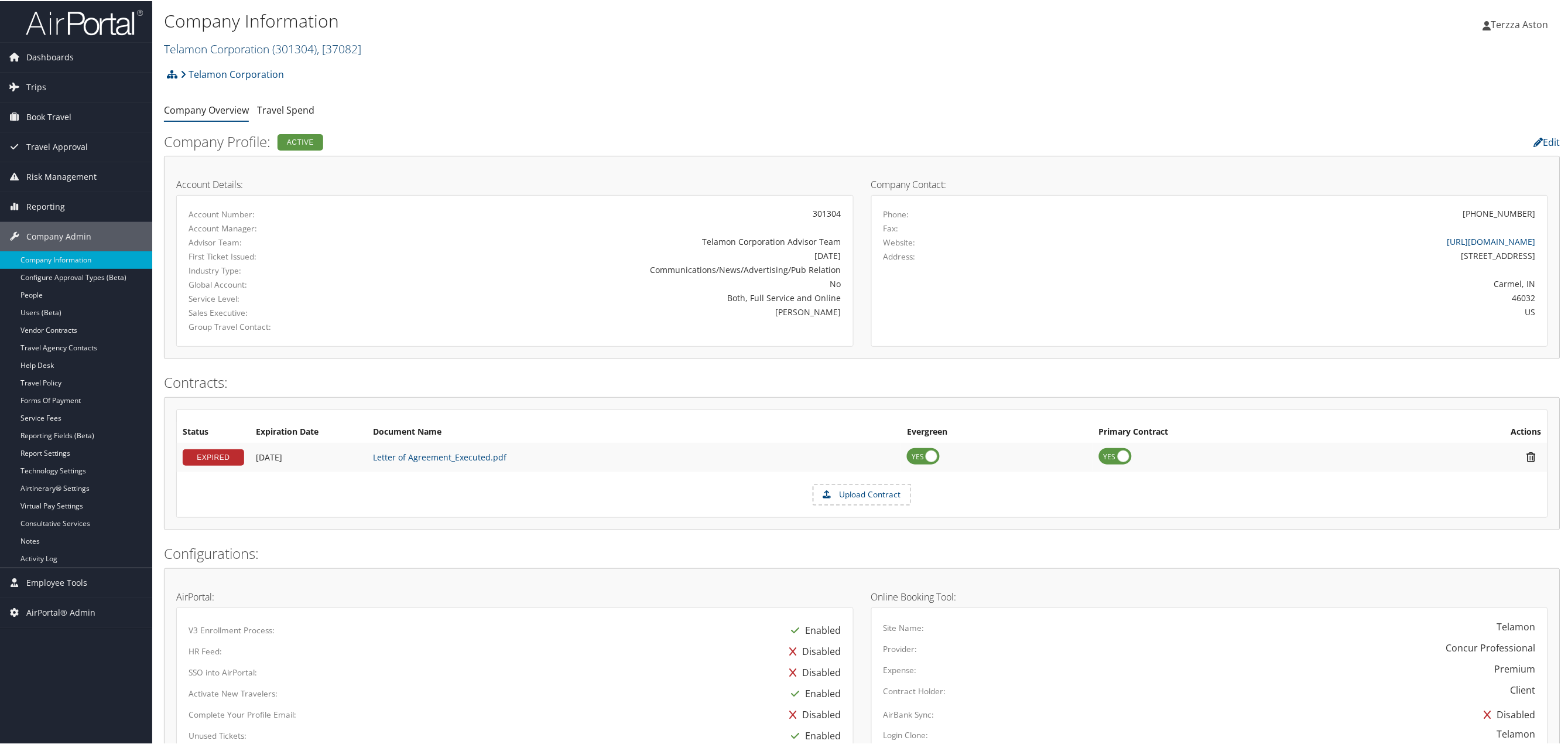
click at [190, 45] on link "Telamon Corporation ( 301304 ) , [ 37082 ]" at bounding box center [262, 48] width 197 height 16
click at [190, 71] on input "search" at bounding box center [241, 69] width 154 height 21
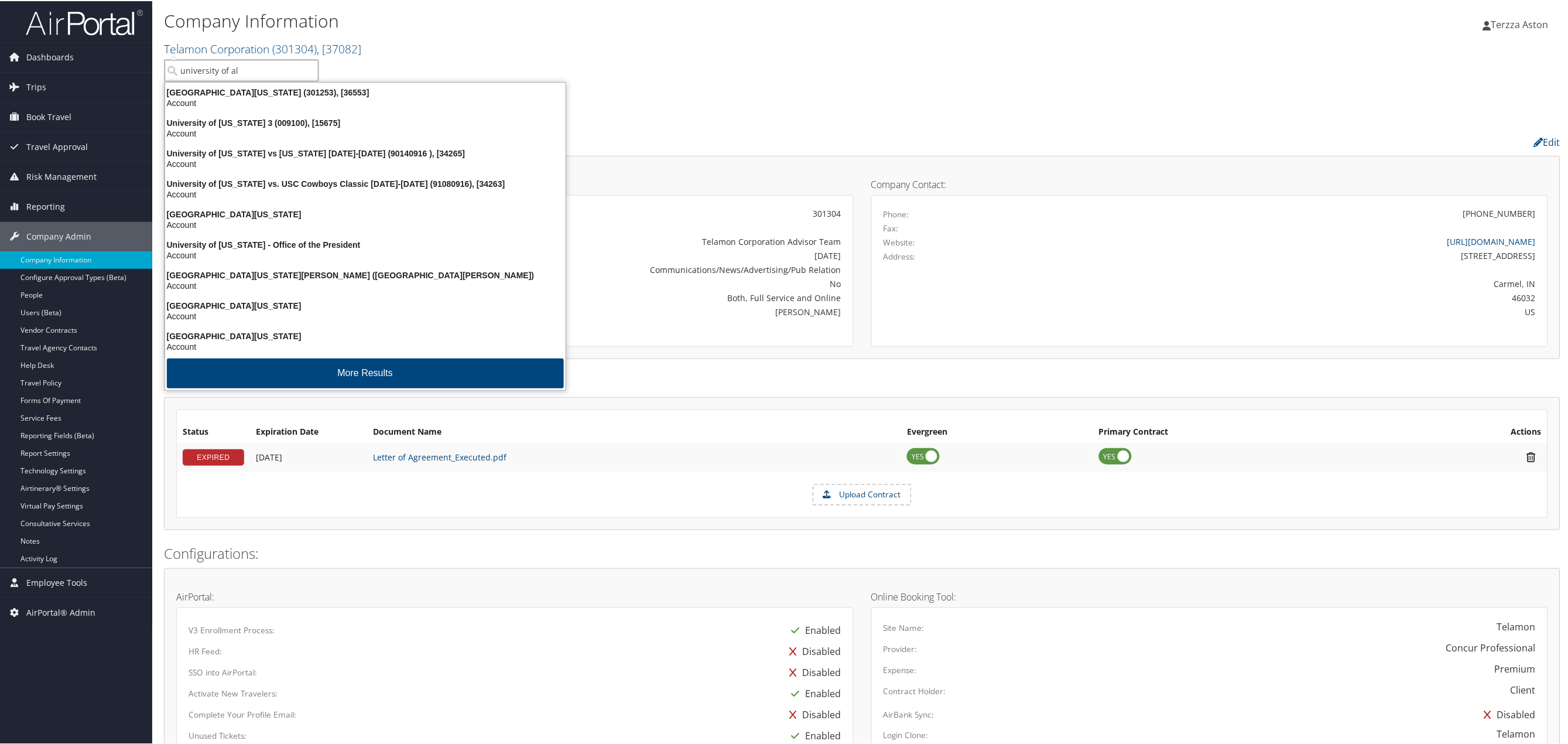
type input "university of ala"
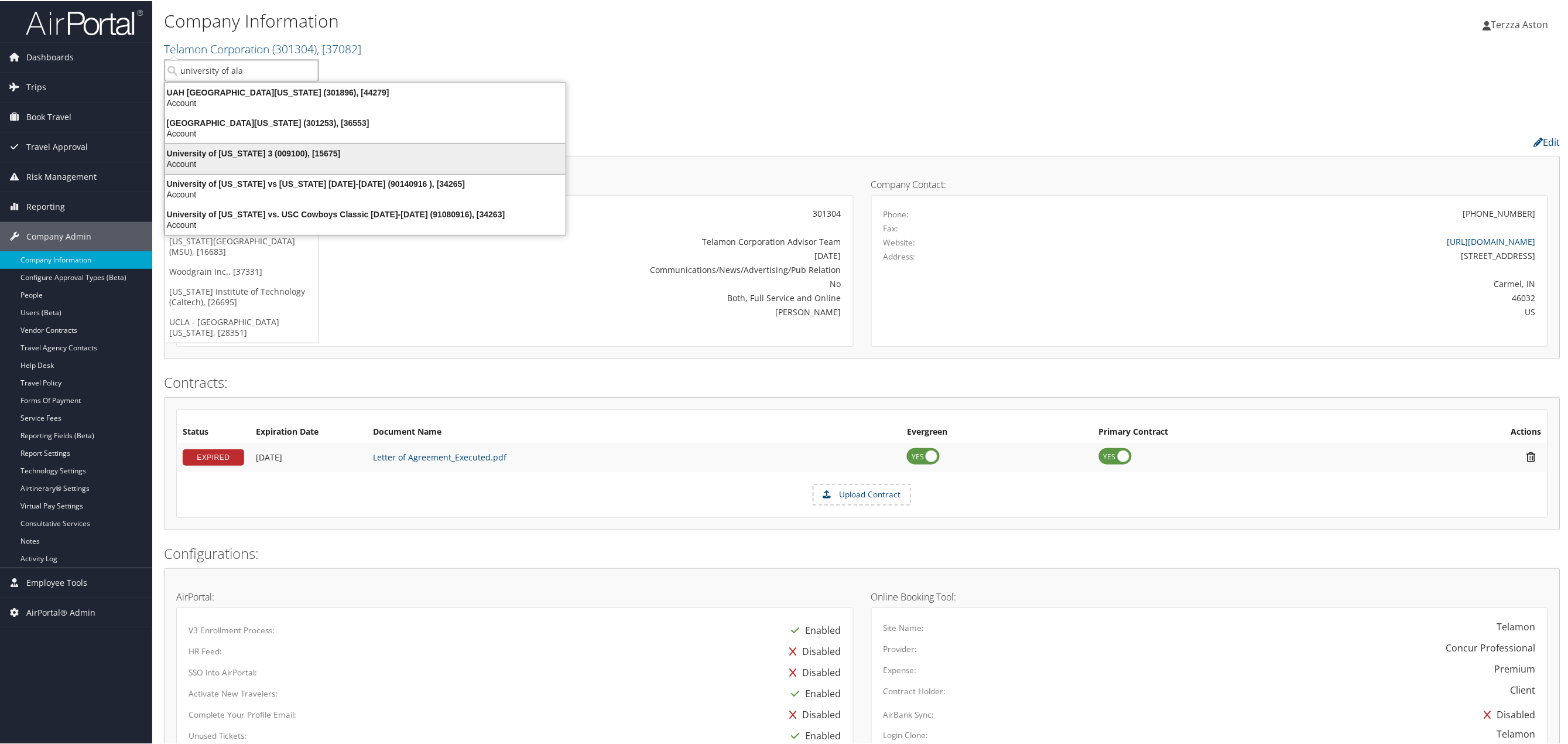
click at [226, 155] on div "University of Alabama 3 (009100), [15675]" at bounding box center [366, 152] width 414 height 11
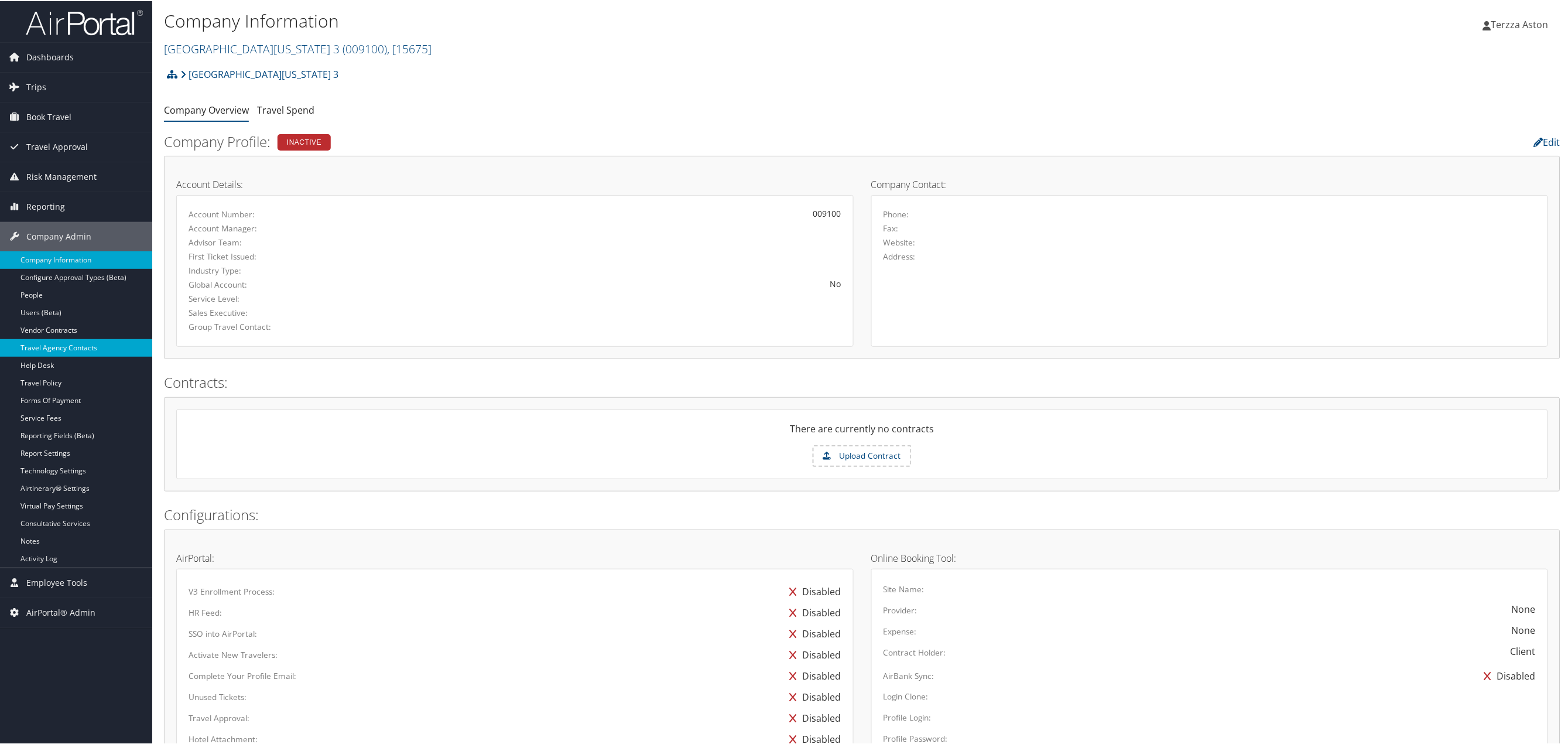
click at [60, 344] on link "Travel Agency Contacts" at bounding box center [76, 347] width 152 height 18
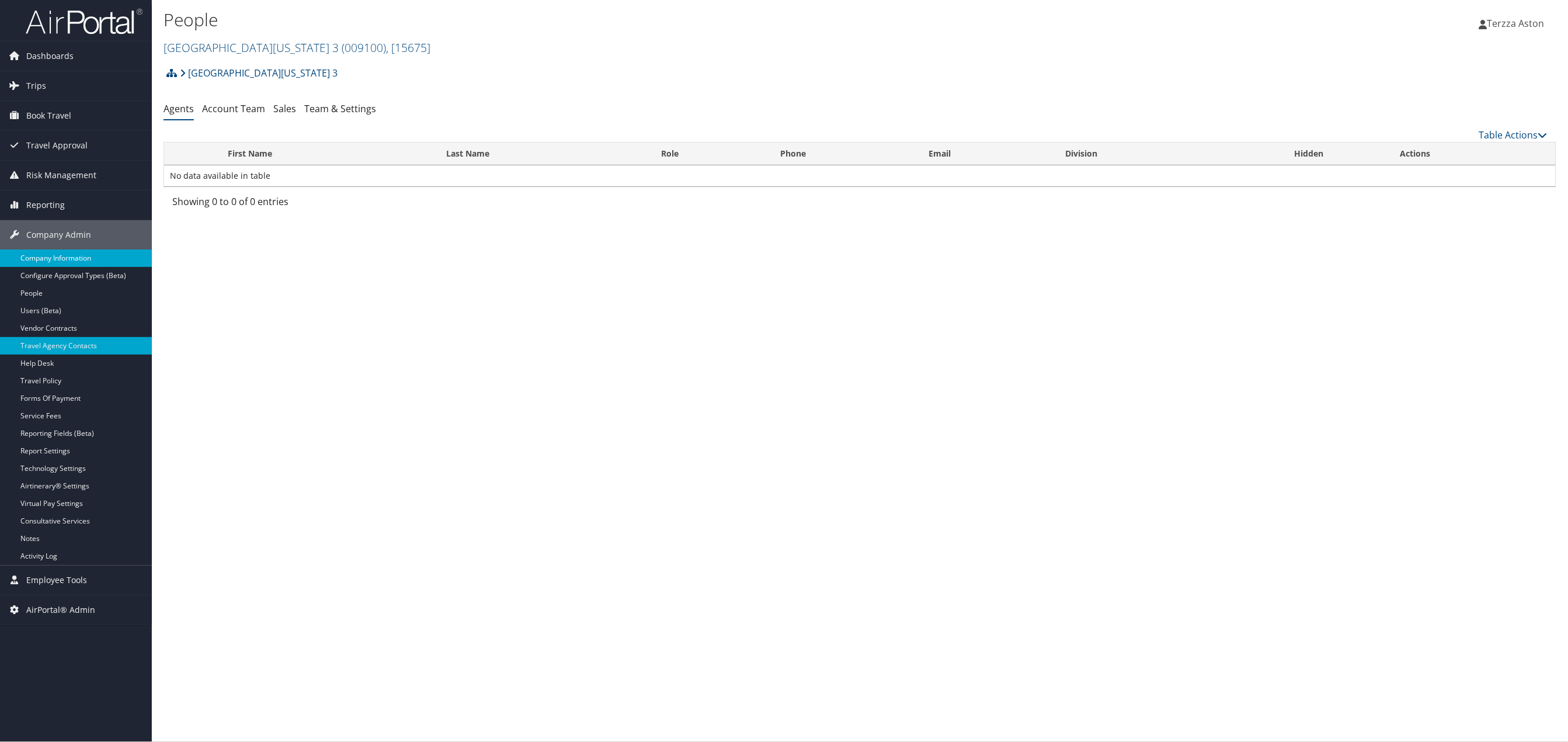
click at [68, 265] on link "Company Information" at bounding box center [75, 258] width 152 height 18
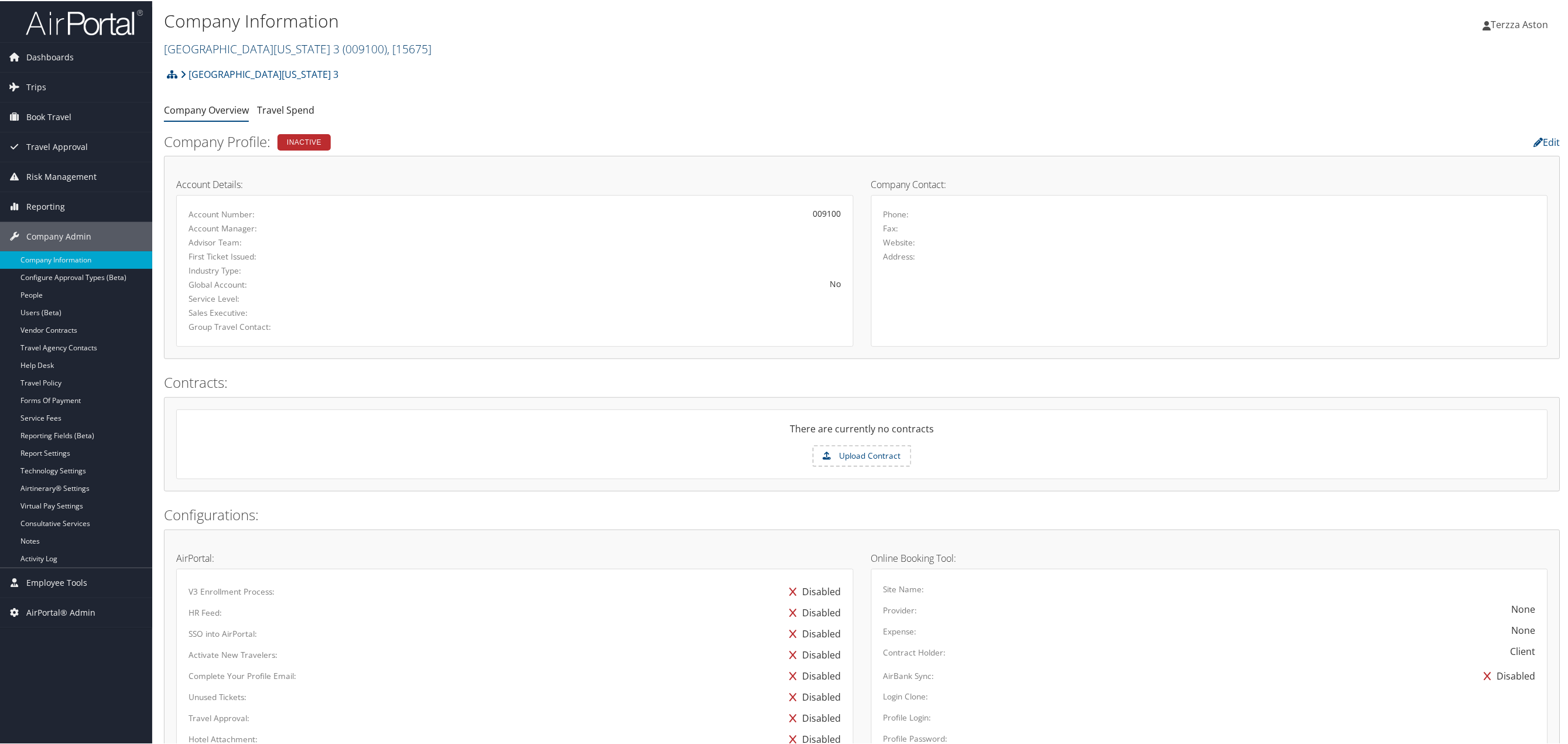
click at [211, 43] on link "University of Alabama 3 ( 009100 ) , [ 15675 ]" at bounding box center [297, 48] width 268 height 16
click at [200, 67] on input "search" at bounding box center [241, 69] width 154 height 21
type input "the univesity of alabama"
click at [215, 69] on input "the univesity of alabama" at bounding box center [241, 69] width 154 height 21
type input "r"
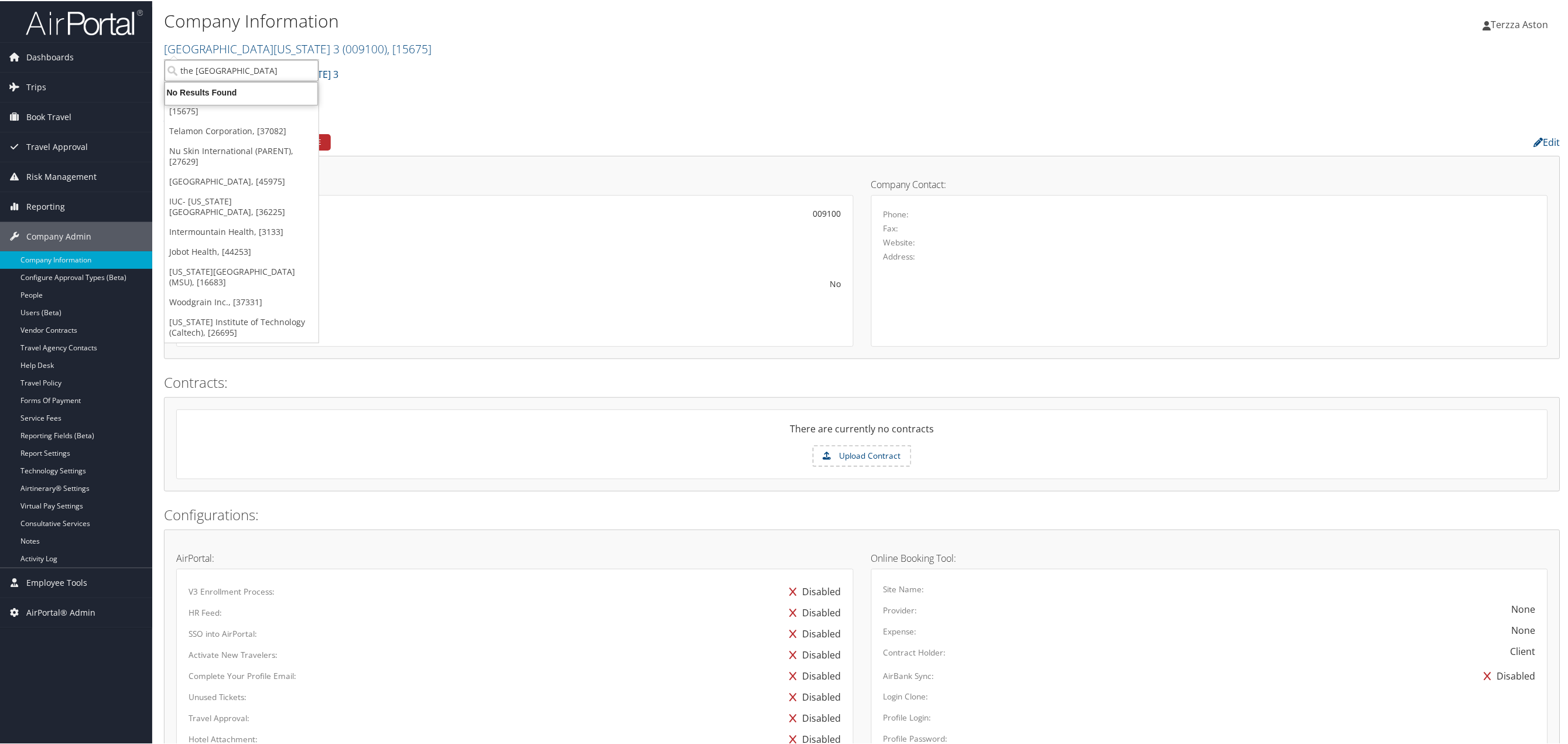
type input "the university of alabama"
drag, startPoint x: 295, startPoint y: 69, endPoint x: 5, endPoint y: 82, distance: 290.3
click at [5, 82] on div "Dashboards AirPortal 360™ (Manager) AirPortal 360™ (Agent) My Travel Dashboard …" at bounding box center [785, 558] width 1572 height 1117
click at [197, 44] on link "University of Alabama 3 ( 009100 ) , [ 15675 ]" at bounding box center [297, 48] width 268 height 16
click at [308, 74] on input "the university of alabama" at bounding box center [241, 69] width 154 height 21
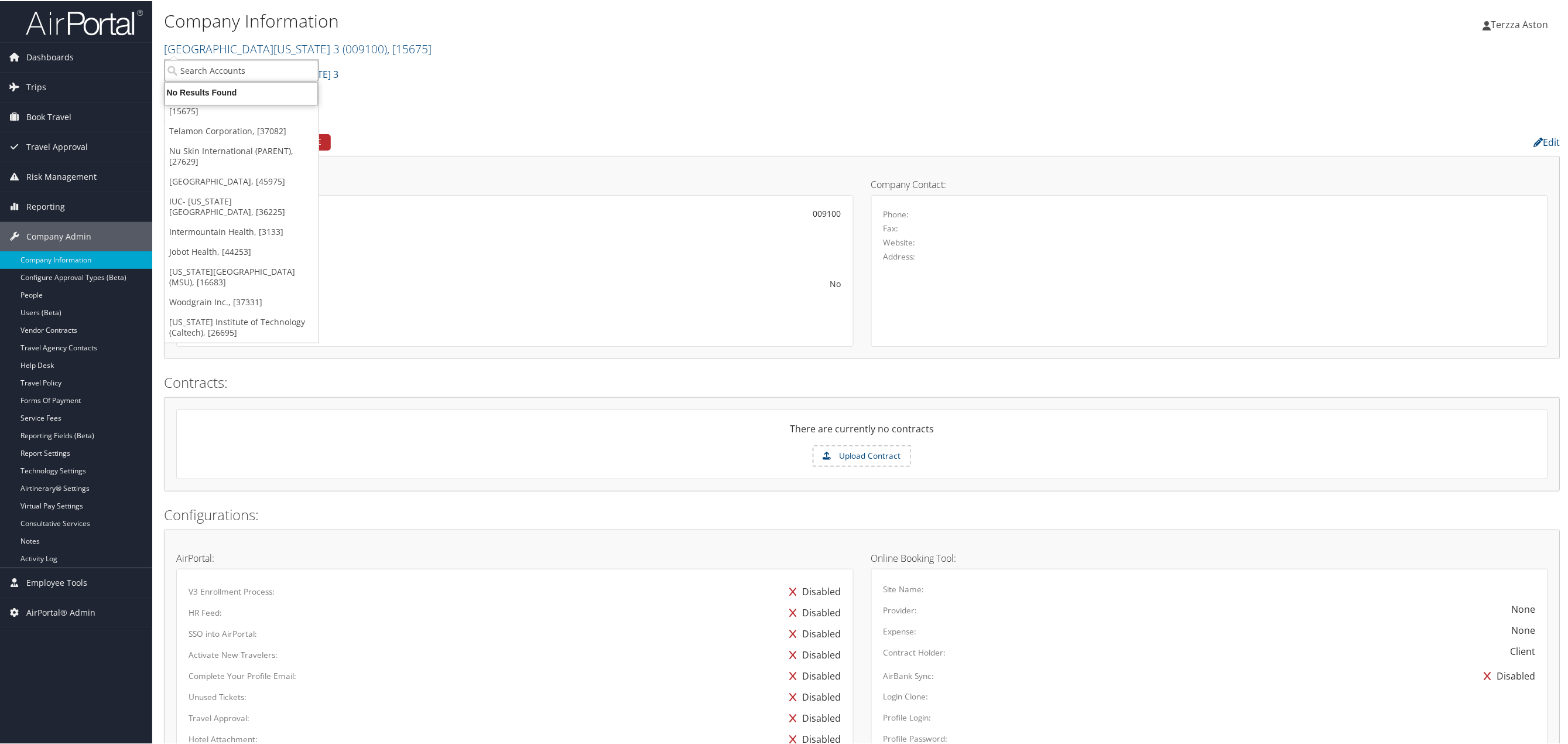
click at [206, 69] on input "search" at bounding box center [241, 69] width 154 height 21
type input "university of ala"
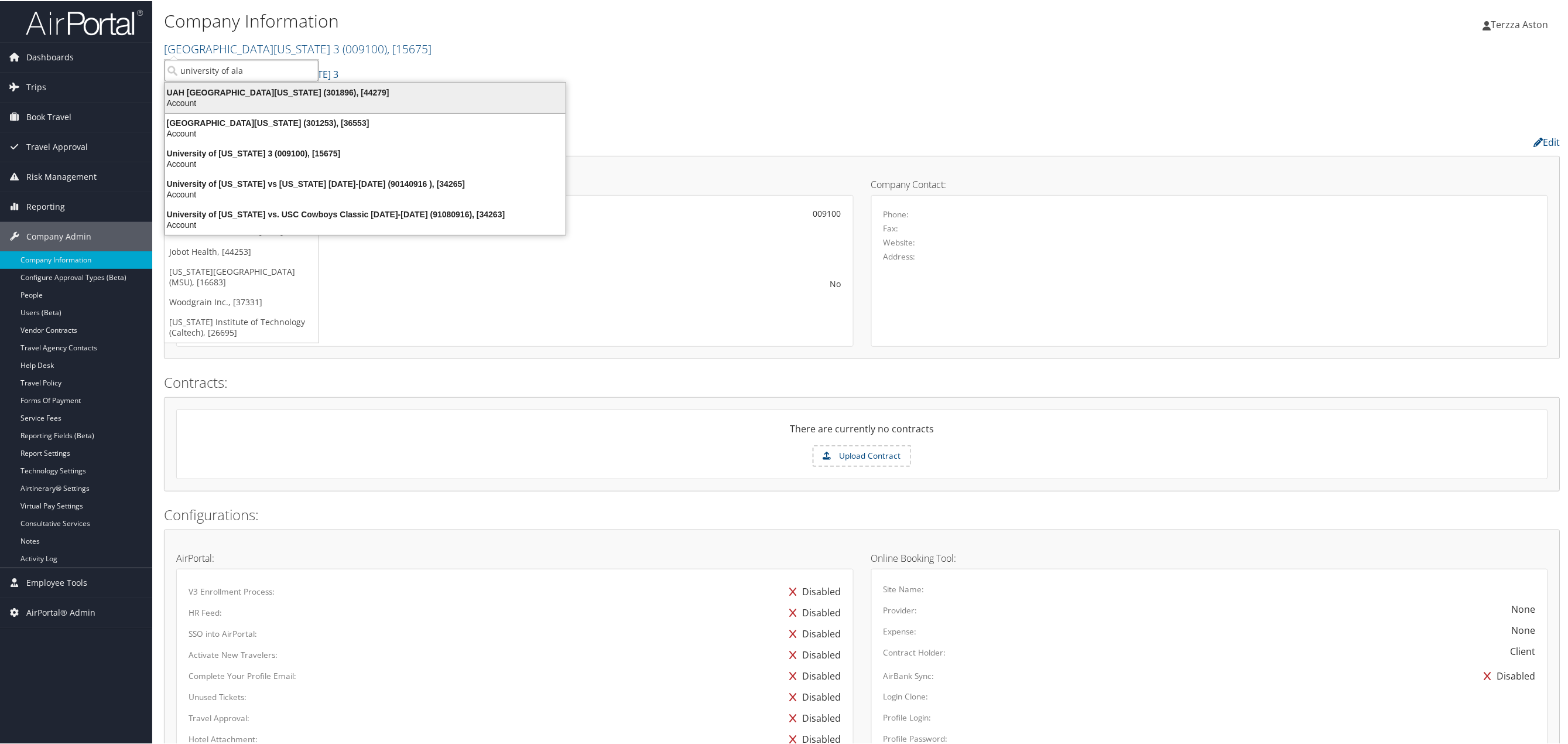
click at [251, 88] on div "UAH University of Alabama Huntsville (301896), [44279]" at bounding box center [366, 92] width 414 height 11
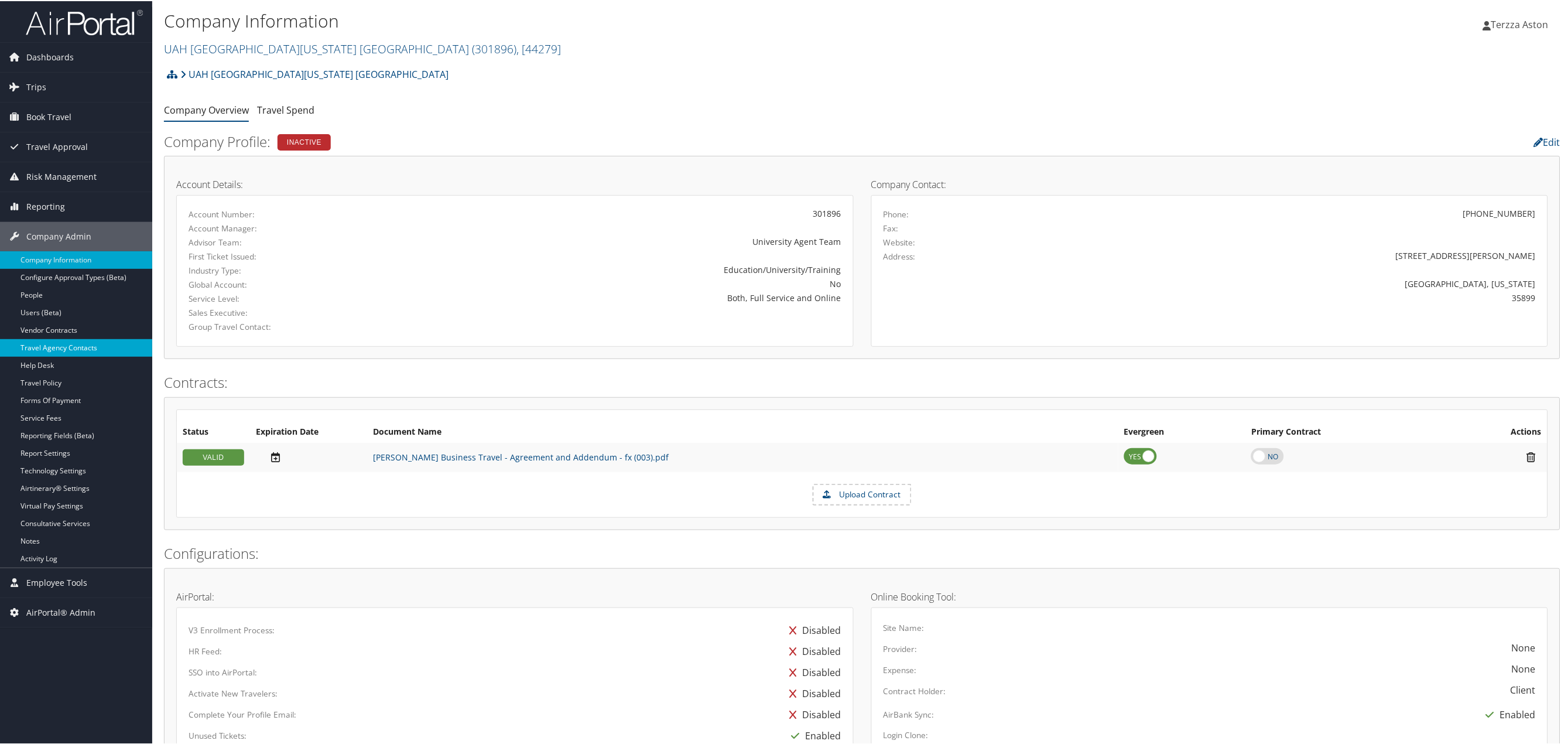
click at [66, 349] on link "Travel Agency Contacts" at bounding box center [76, 347] width 152 height 18
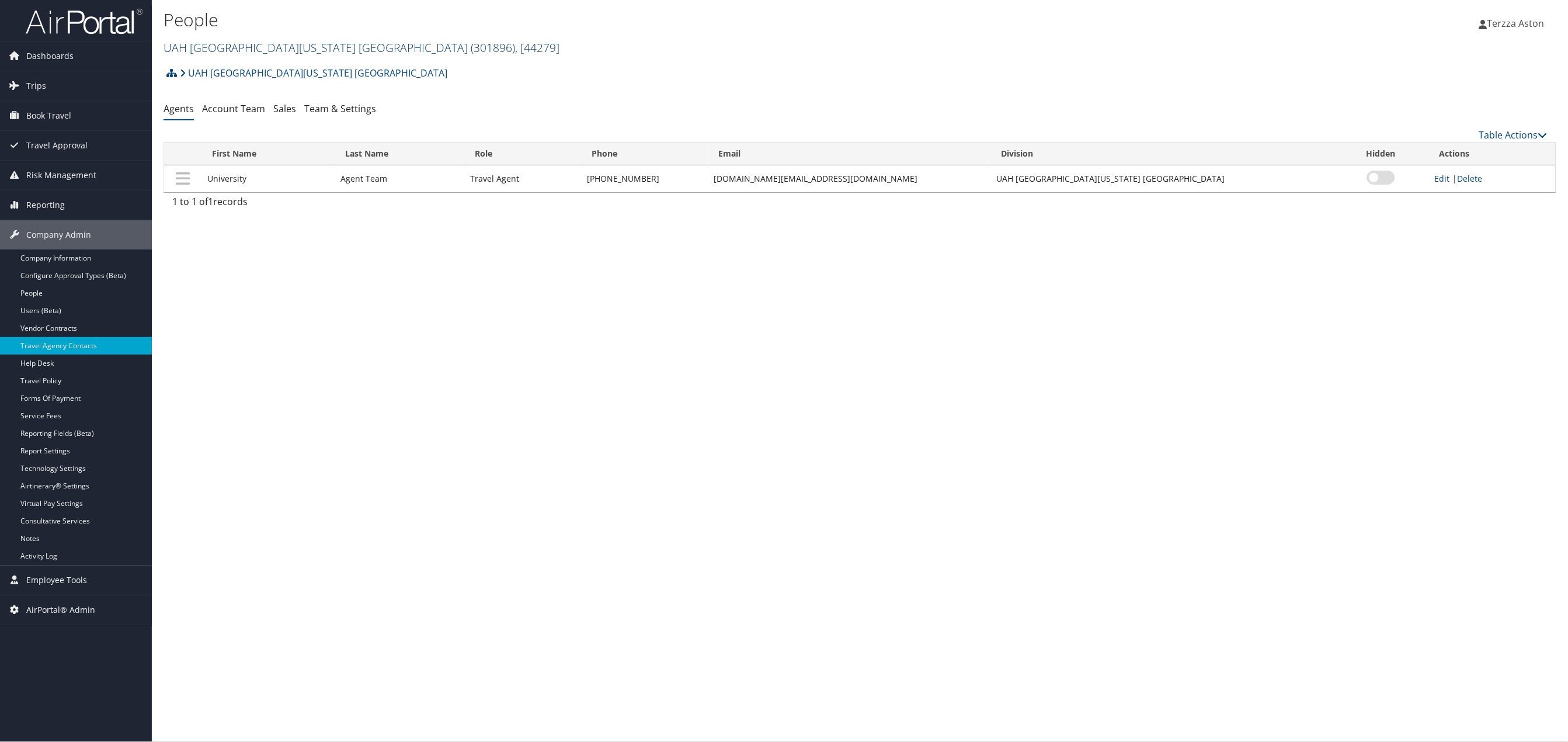
click at [187, 48] on link "UAH [GEOGRAPHIC_DATA][US_STATE] ( 301896 ) , [ 44279 ]" at bounding box center [361, 48] width 396 height 16
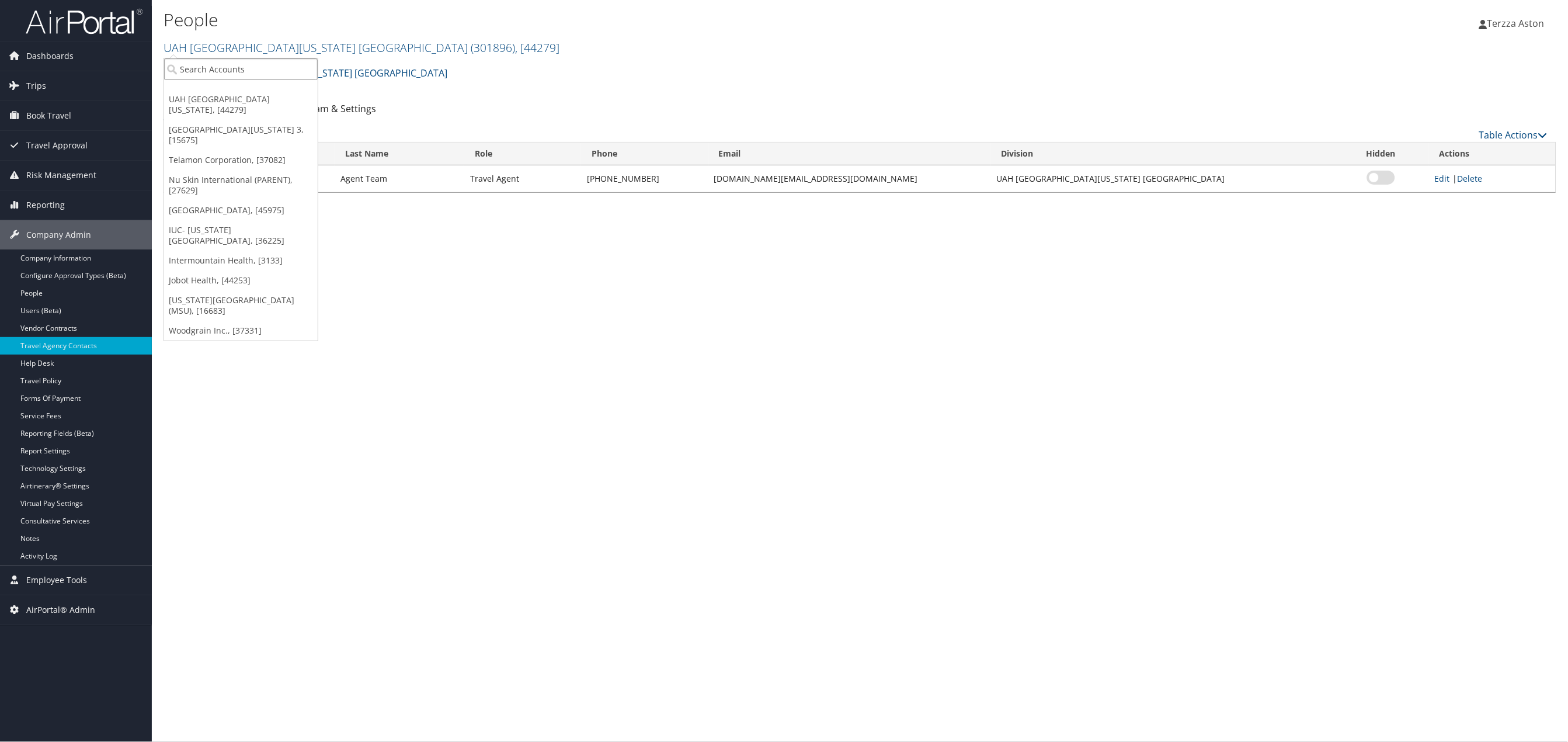
click at [196, 73] on input "search" at bounding box center [240, 69] width 154 height 21
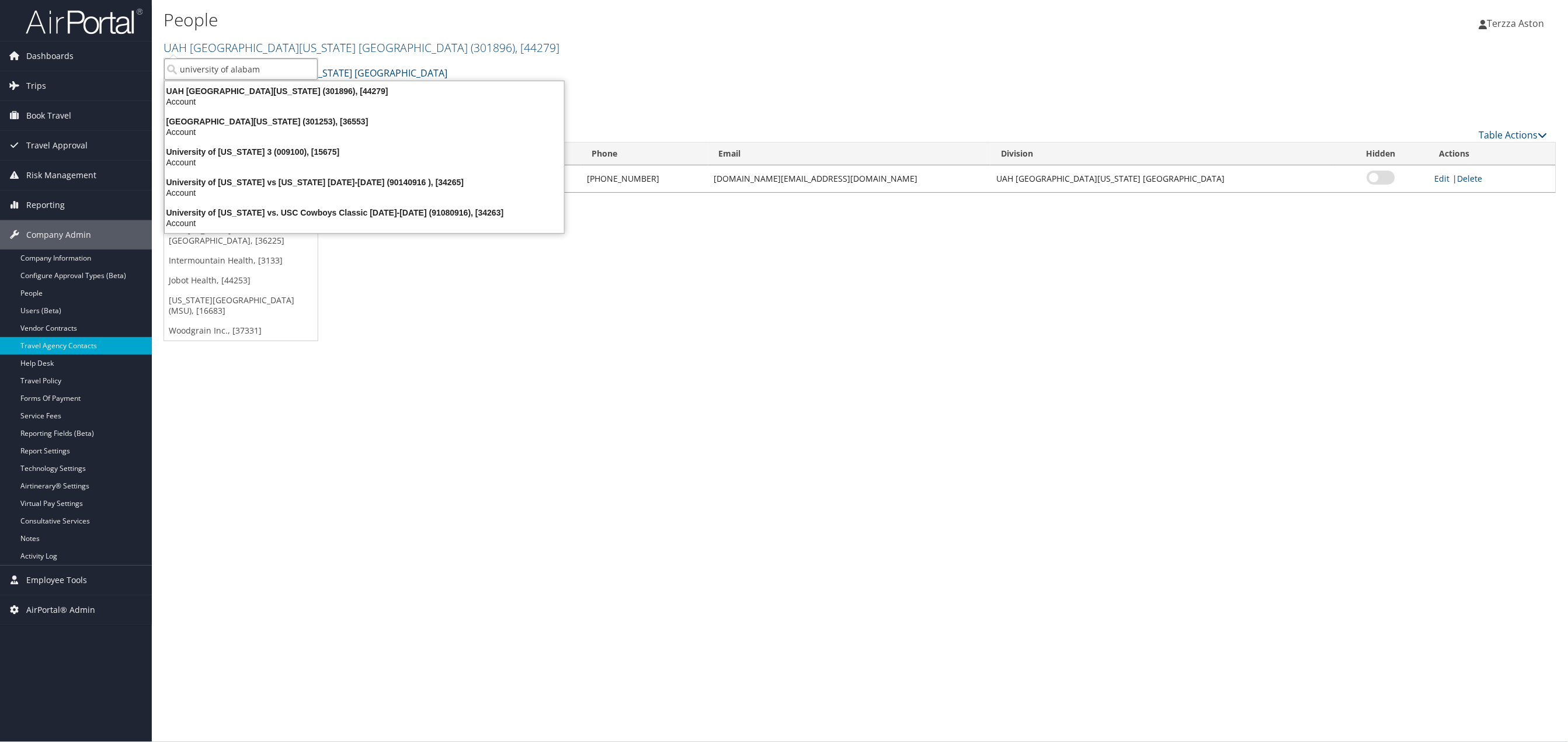
type input "university of alabama"
click at [245, 118] on div "University of Alabama (301253), [36553]" at bounding box center [365, 122] width 414 height 11
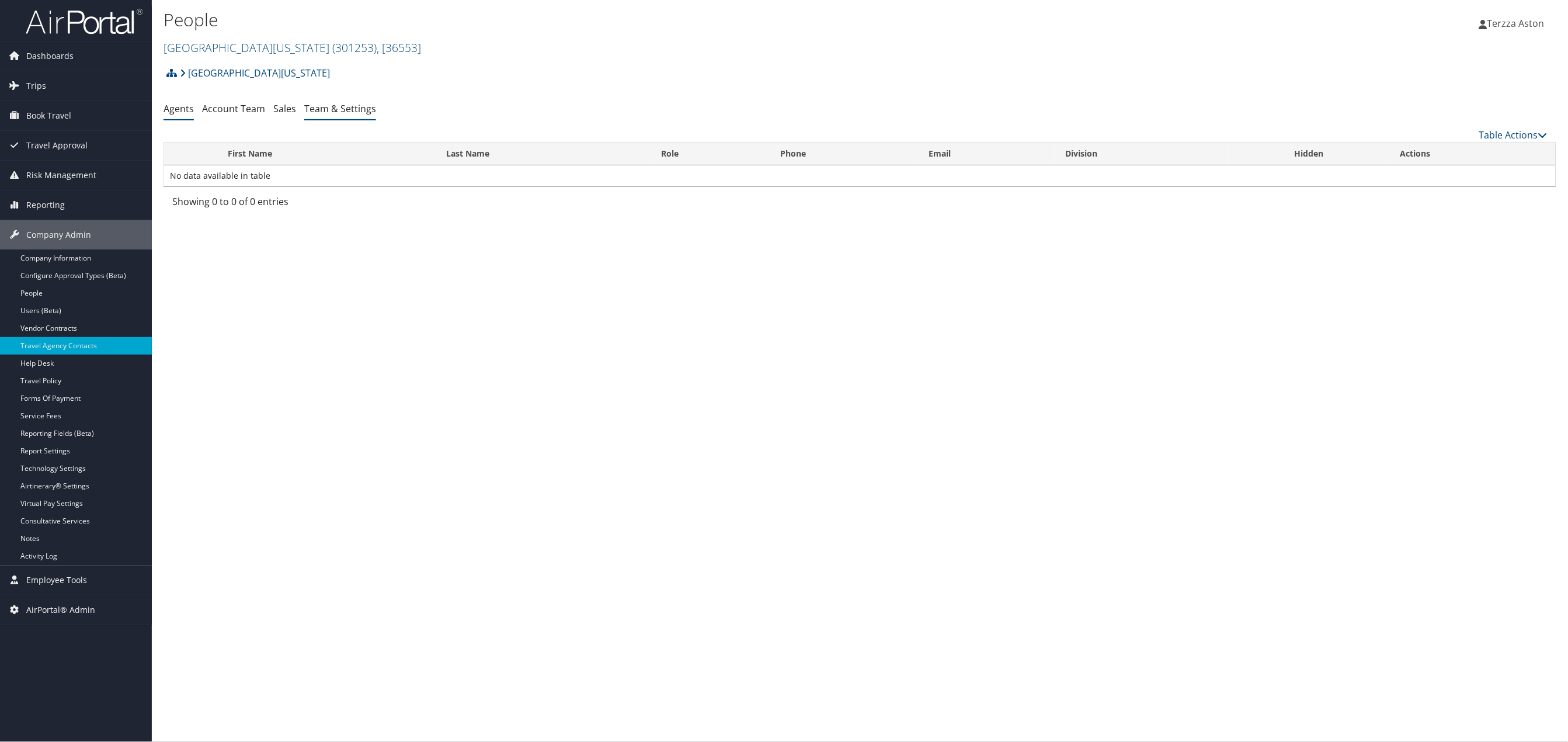
click at [324, 112] on link "Team & Settings" at bounding box center [340, 108] width 72 height 12
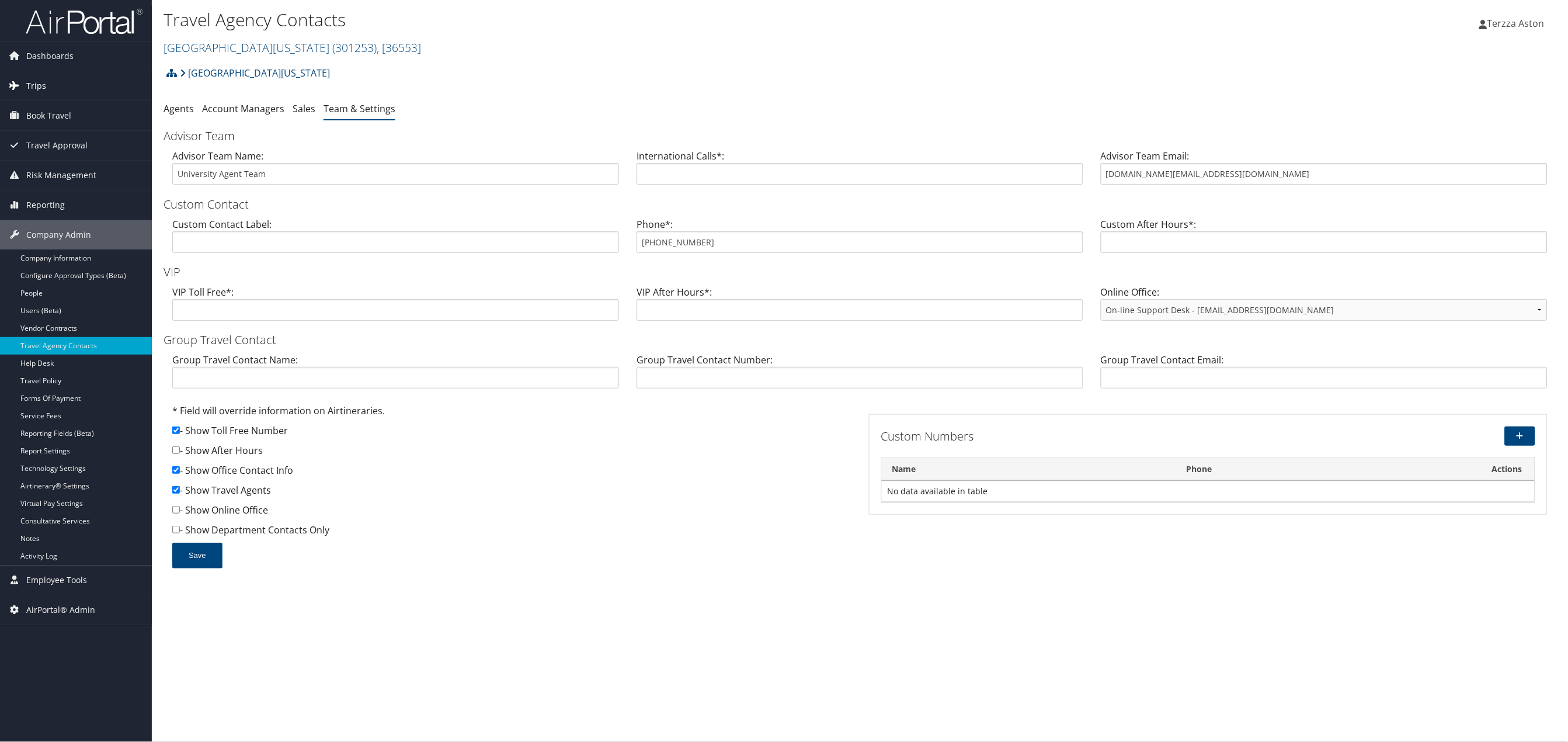
click at [37, 91] on span "Trips" at bounding box center [36, 85] width 20 height 29
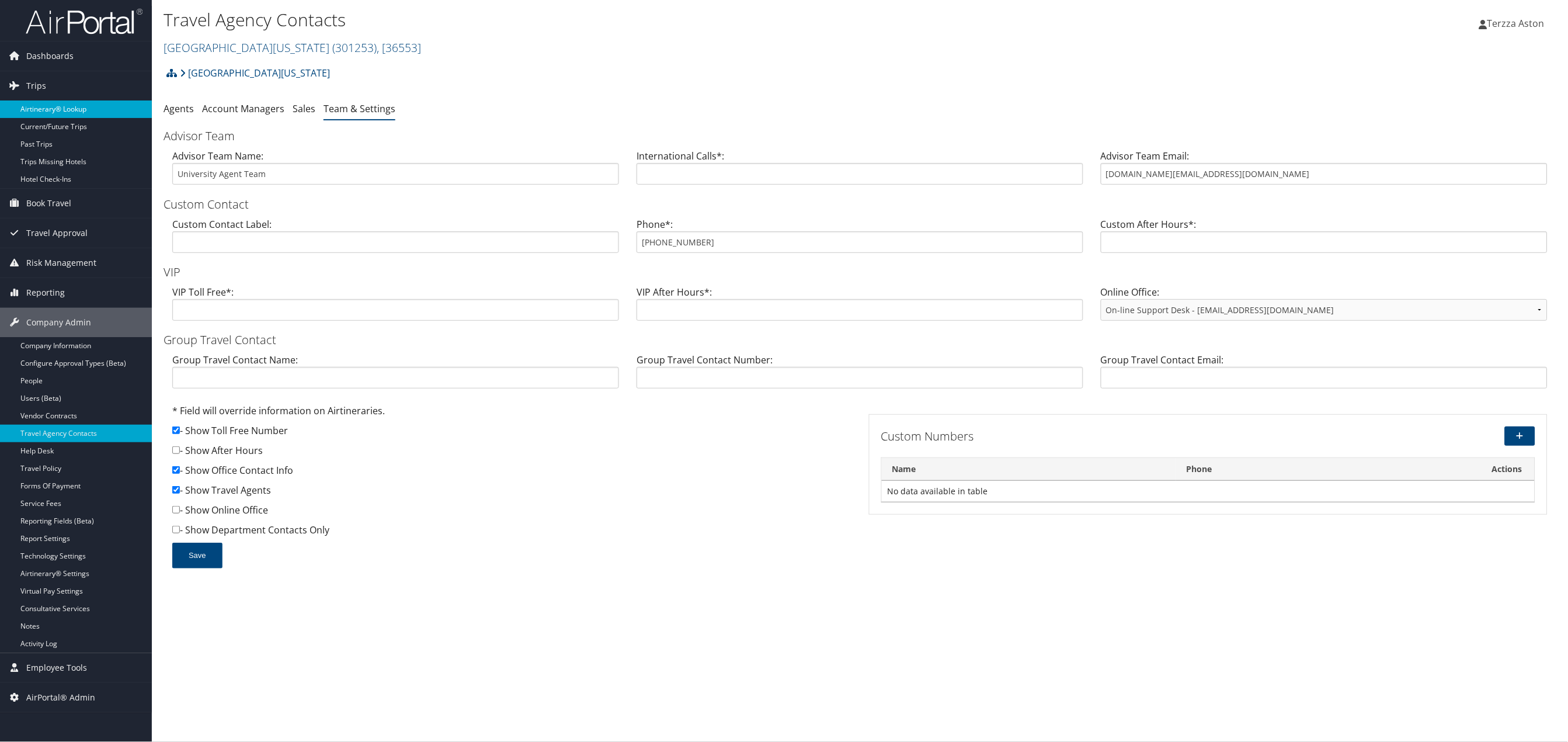
click at [58, 101] on link "Airtinerary® Lookup" at bounding box center [75, 109] width 152 height 18
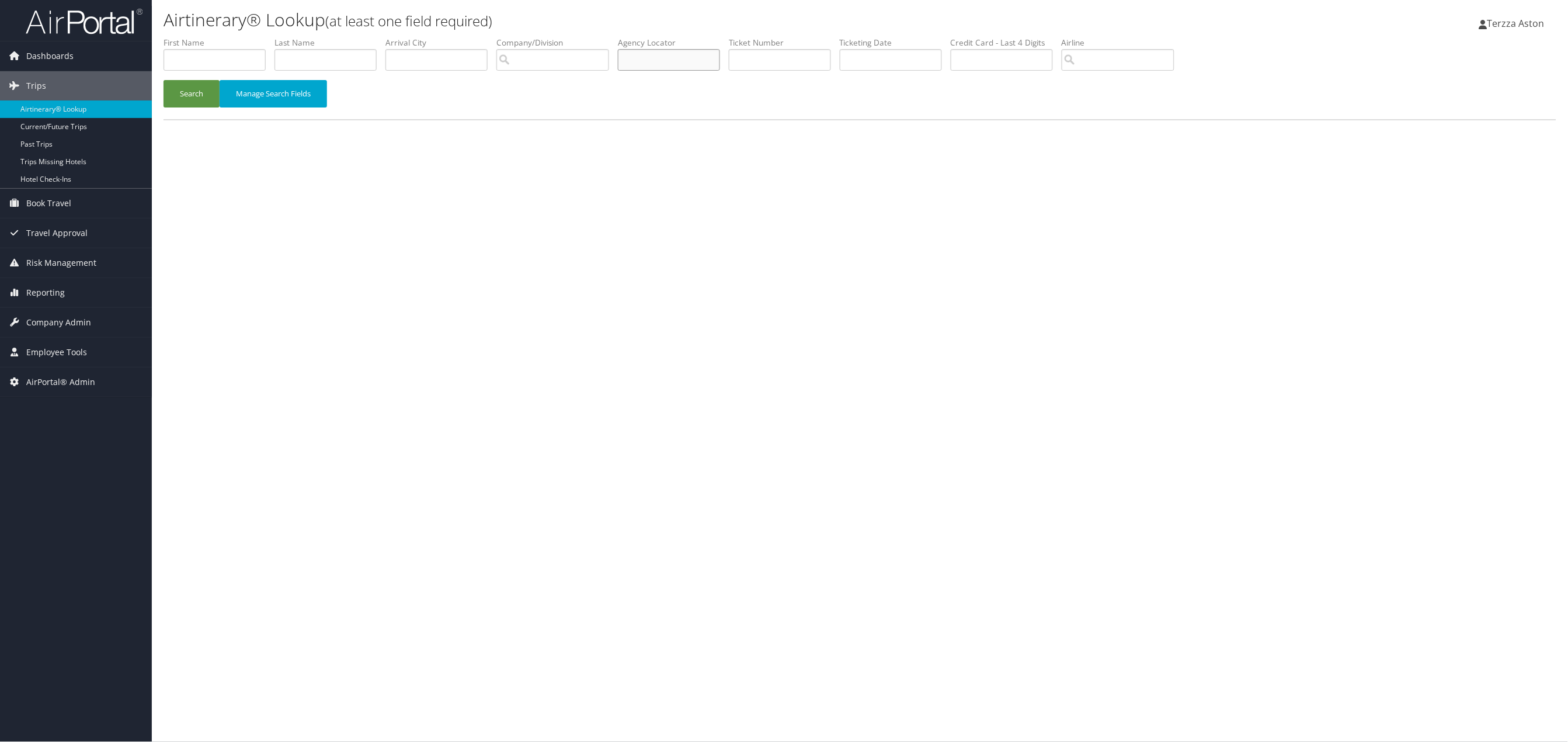
click at [647, 59] on input "text" at bounding box center [668, 59] width 102 height 21
type input "d"
type input "d9mhlg"
click at [163, 80] on button "Search" at bounding box center [191, 93] width 56 height 28
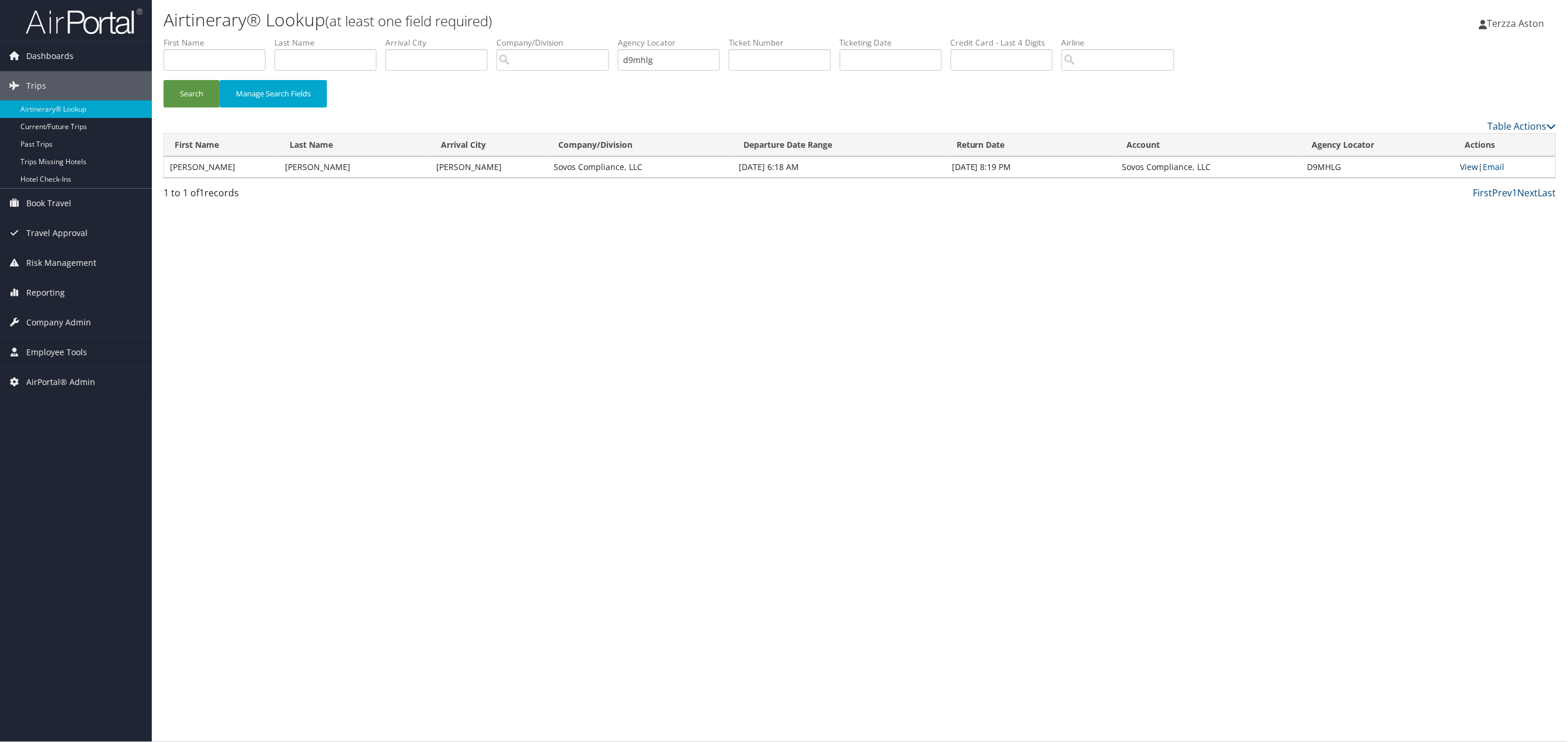
click at [1469, 167] on link "View" at bounding box center [1470, 167] width 18 height 12
click at [67, 319] on span "Company Admin" at bounding box center [59, 322] width 65 height 29
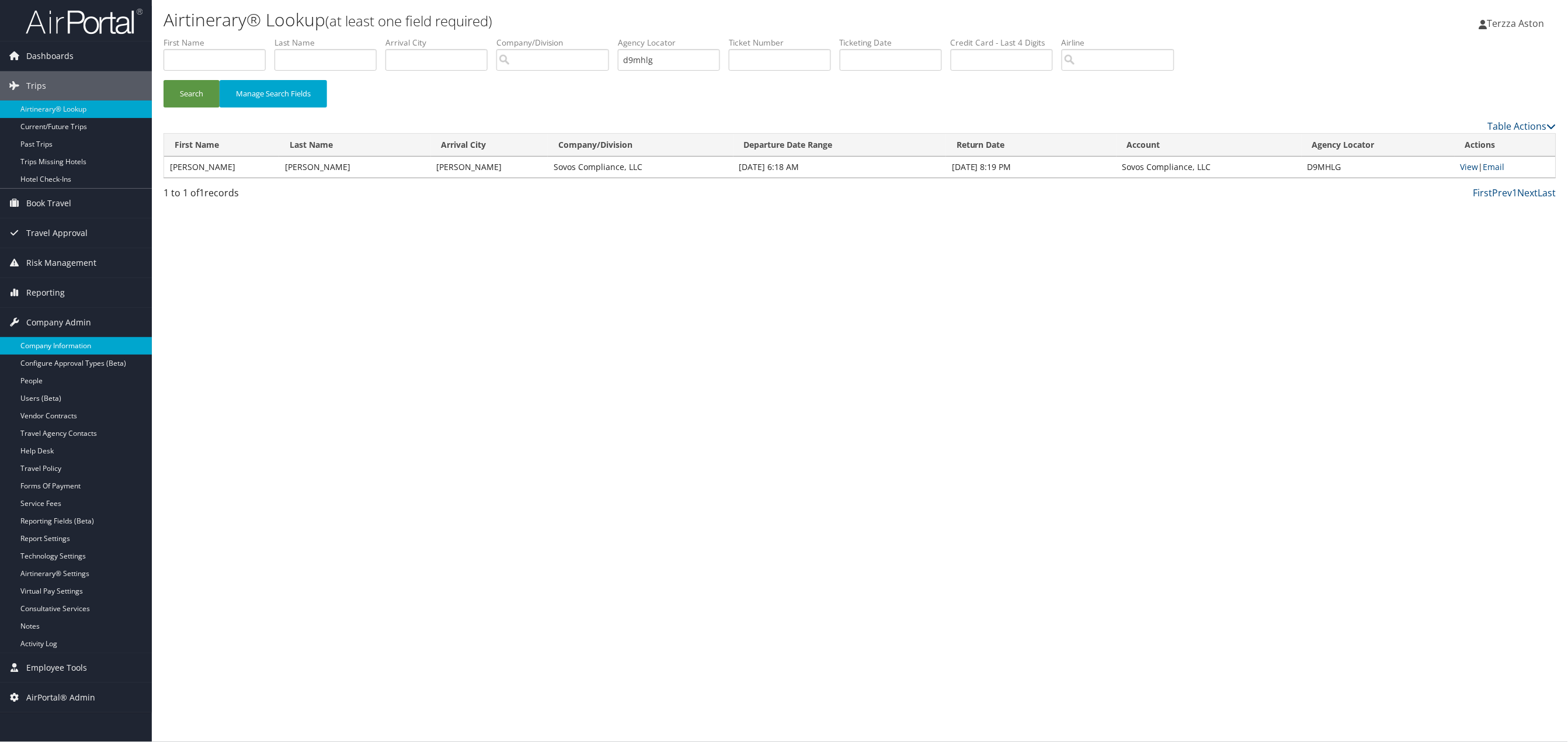
click at [67, 341] on link "Company Information" at bounding box center [75, 346] width 152 height 18
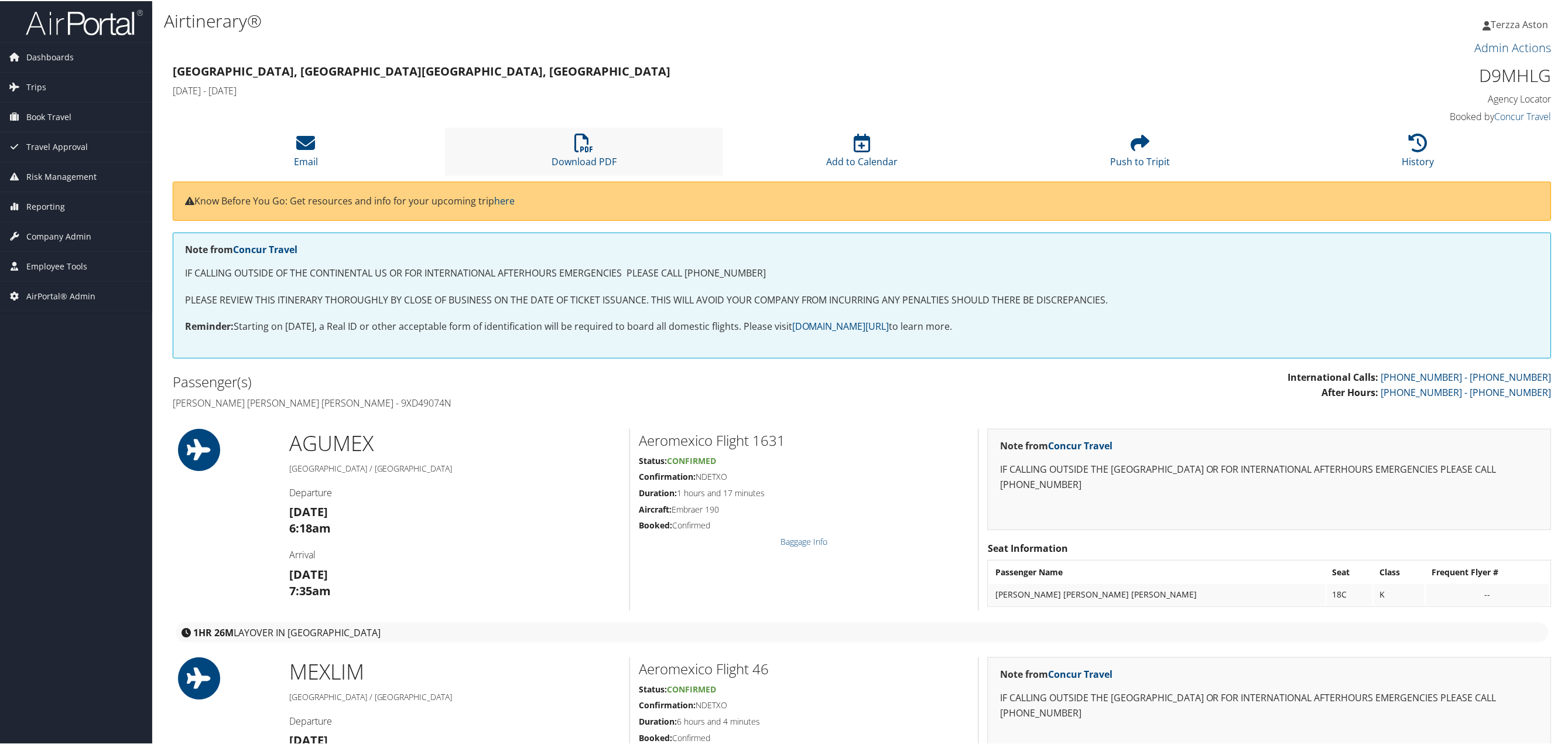
click at [593, 144] on li "Download PDF" at bounding box center [583, 150] width 278 height 47
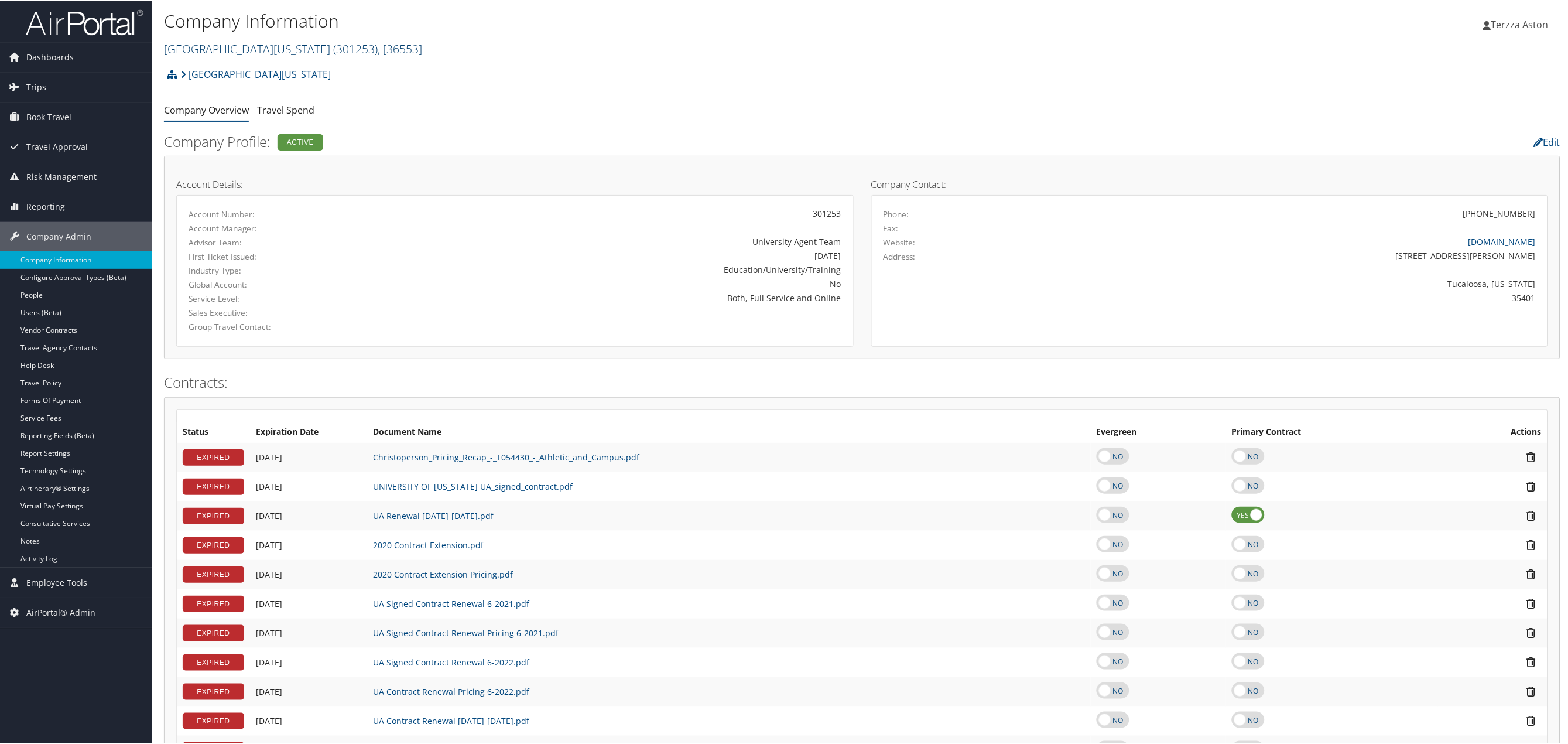
click at [258, 44] on link "University of Alabama ( 301253 ) , [ 36553 ]" at bounding box center [293, 48] width 258 height 16
click at [243, 77] on input "search" at bounding box center [241, 69] width 154 height 21
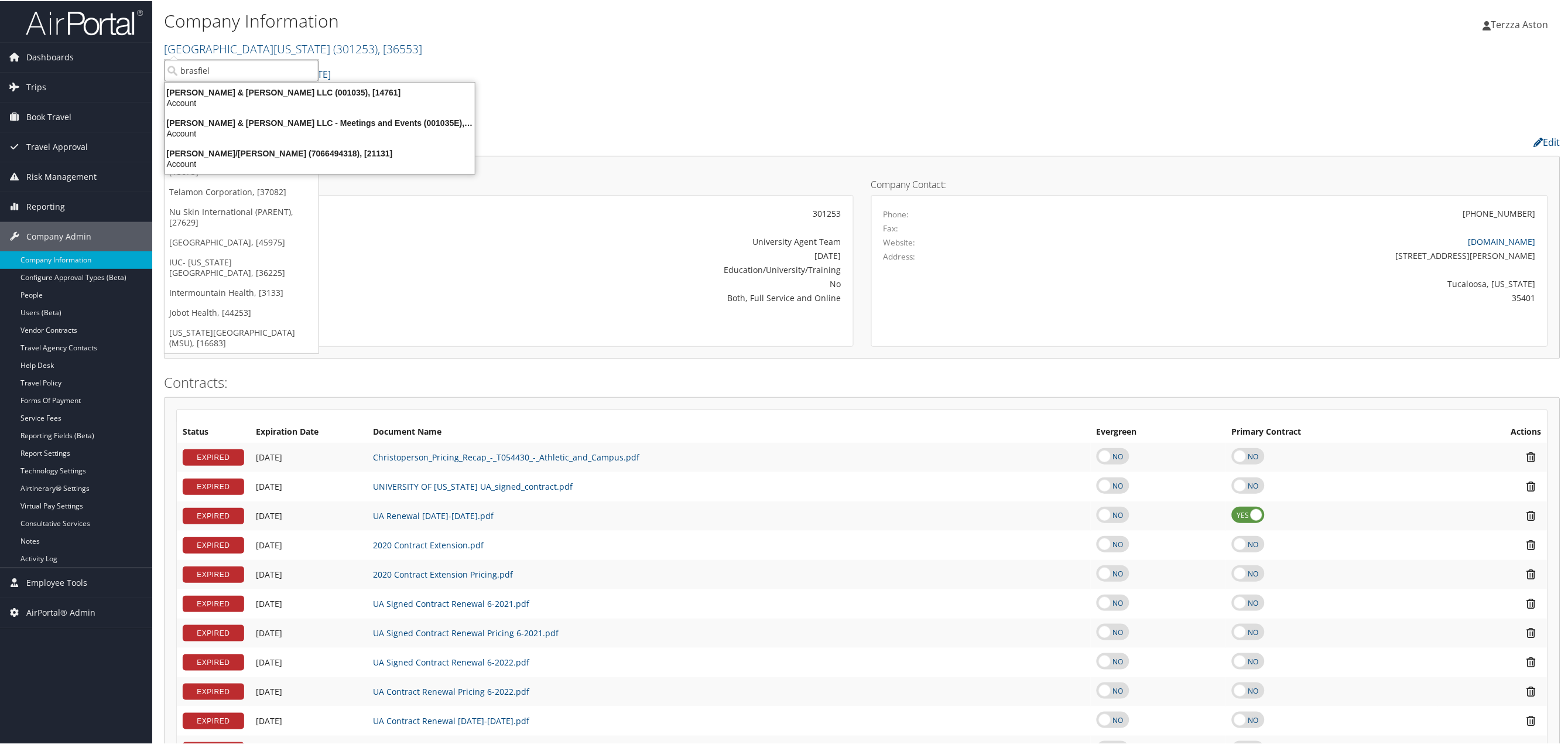
type input "brasfield"
click at [225, 89] on div "Brasfield & Gorrie LLC (001035), [14761]" at bounding box center [320, 92] width 324 height 11
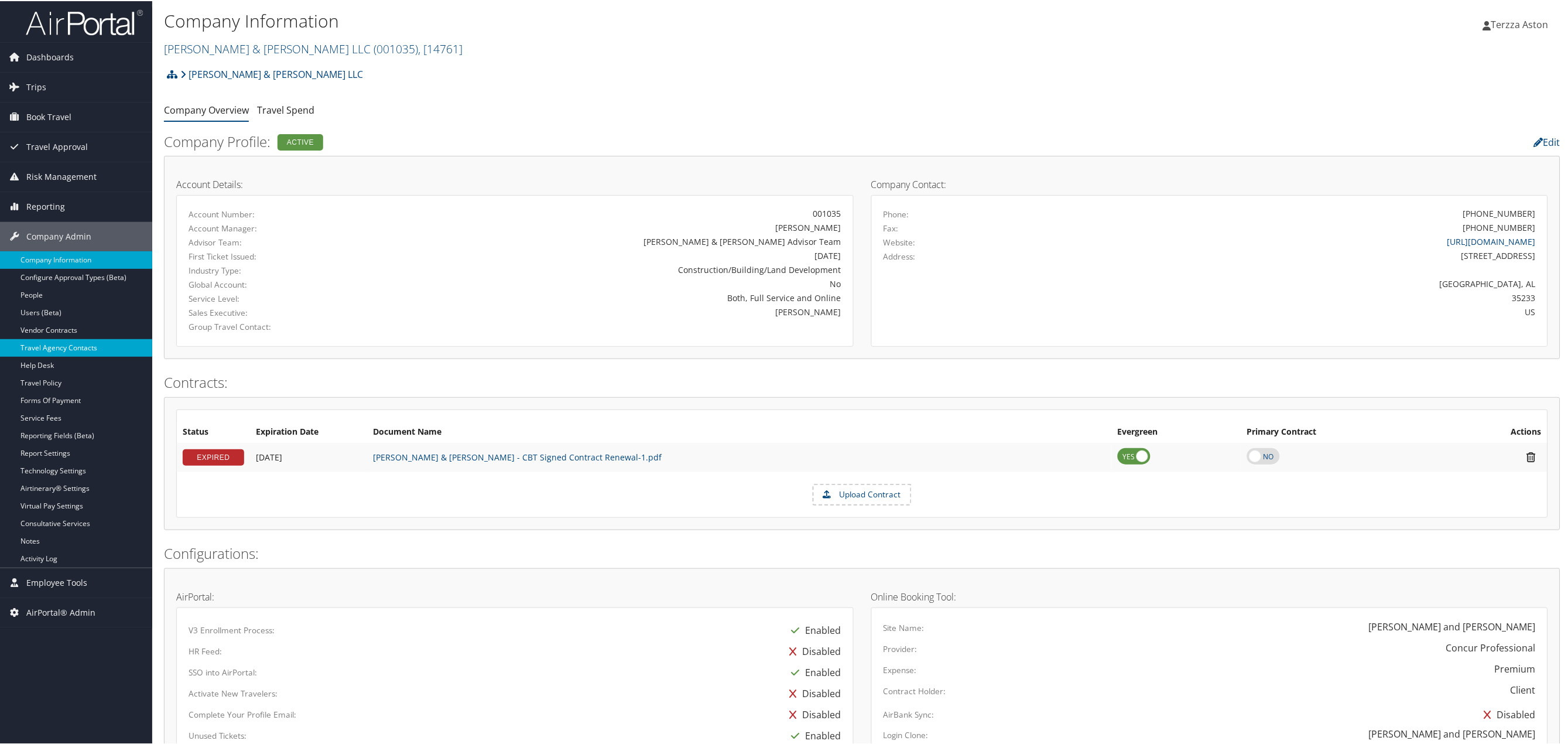
click at [68, 342] on link "Travel Agency Contacts" at bounding box center [76, 347] width 152 height 18
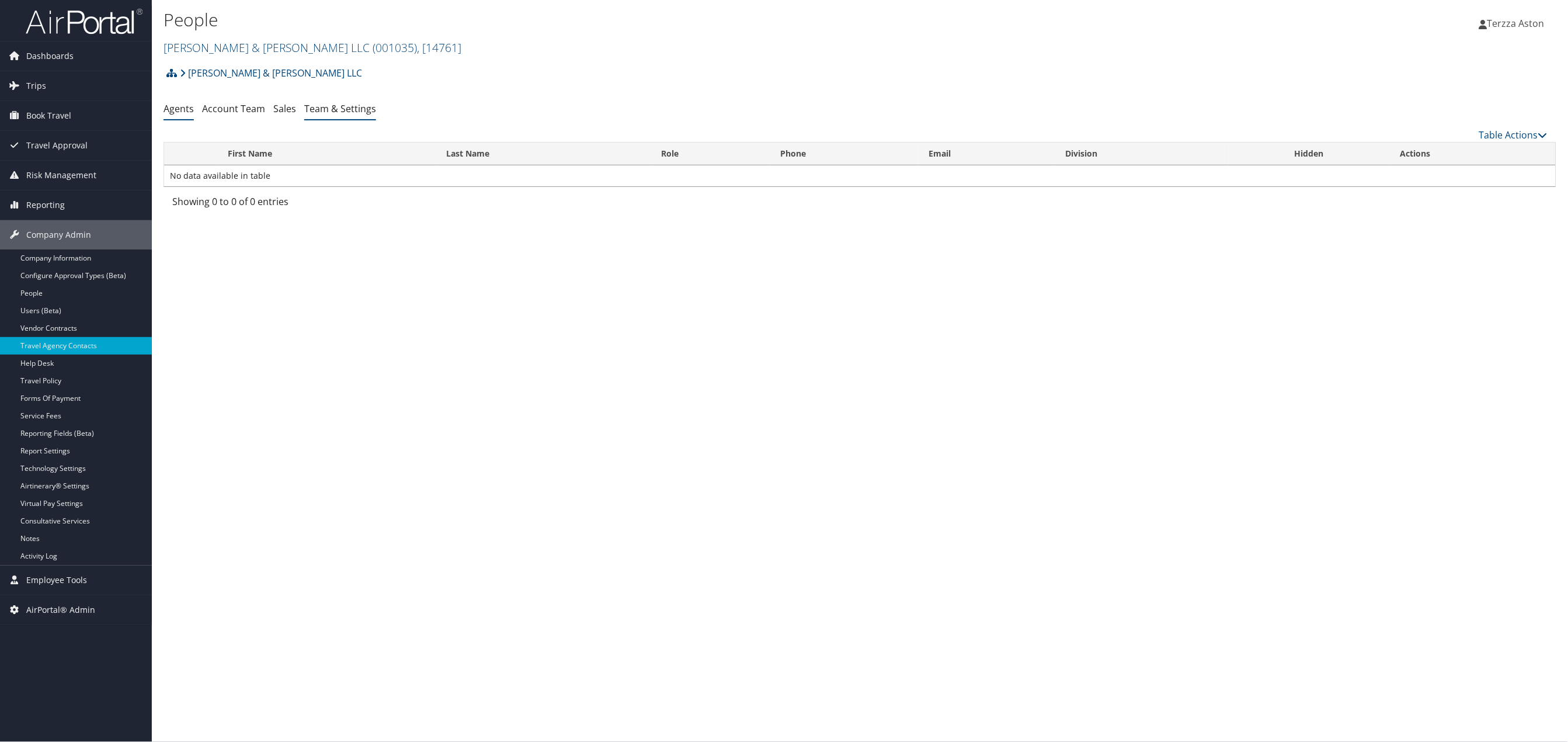
click at [346, 109] on link "Team & Settings" at bounding box center [340, 108] width 72 height 12
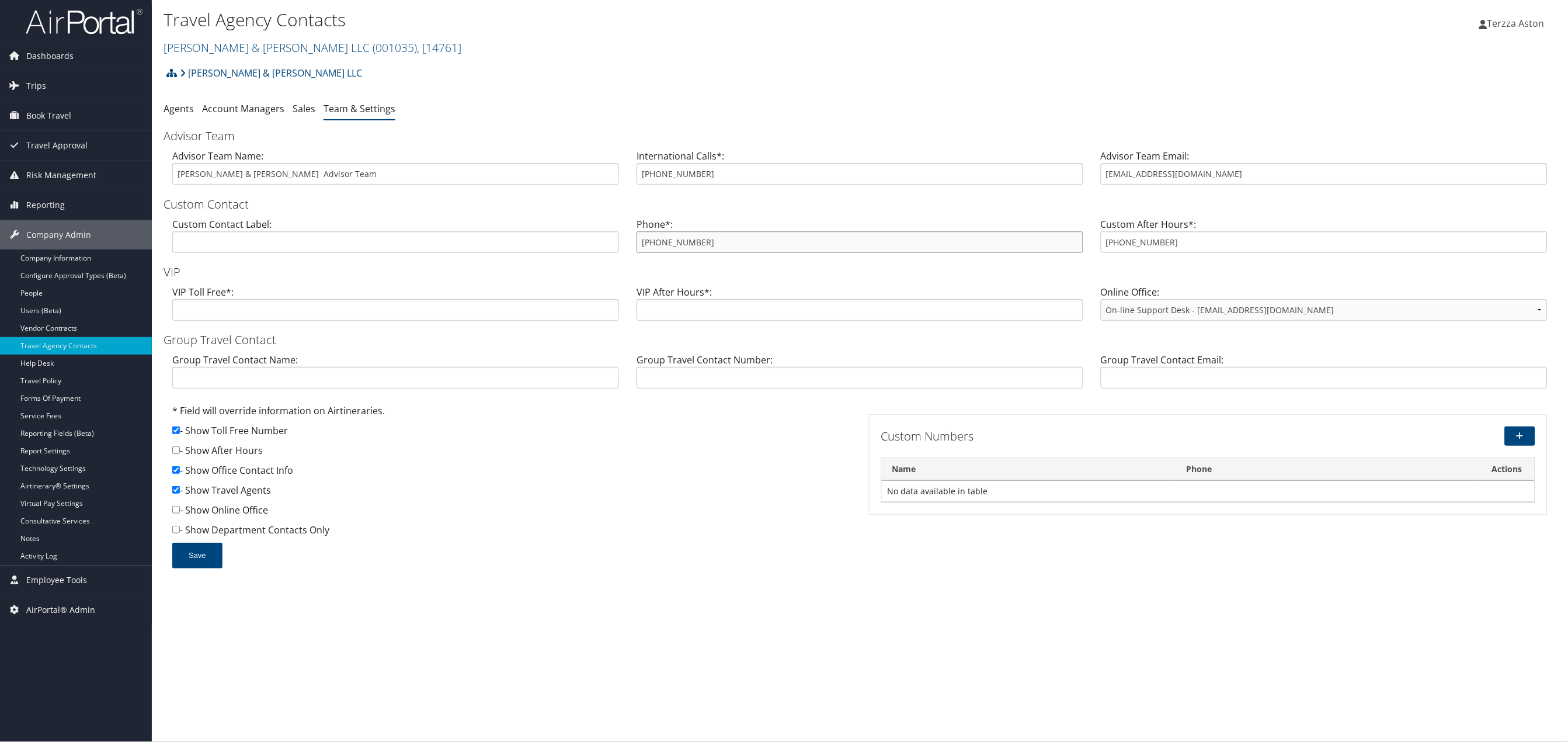
drag, startPoint x: 642, startPoint y: 246, endPoint x: 702, endPoint y: 242, distance: 60.1
click at [702, 242] on input "[PHONE_NUMBER]" at bounding box center [861, 242] width 447 height 21
